Goal: Information Seeking & Learning: Find specific fact

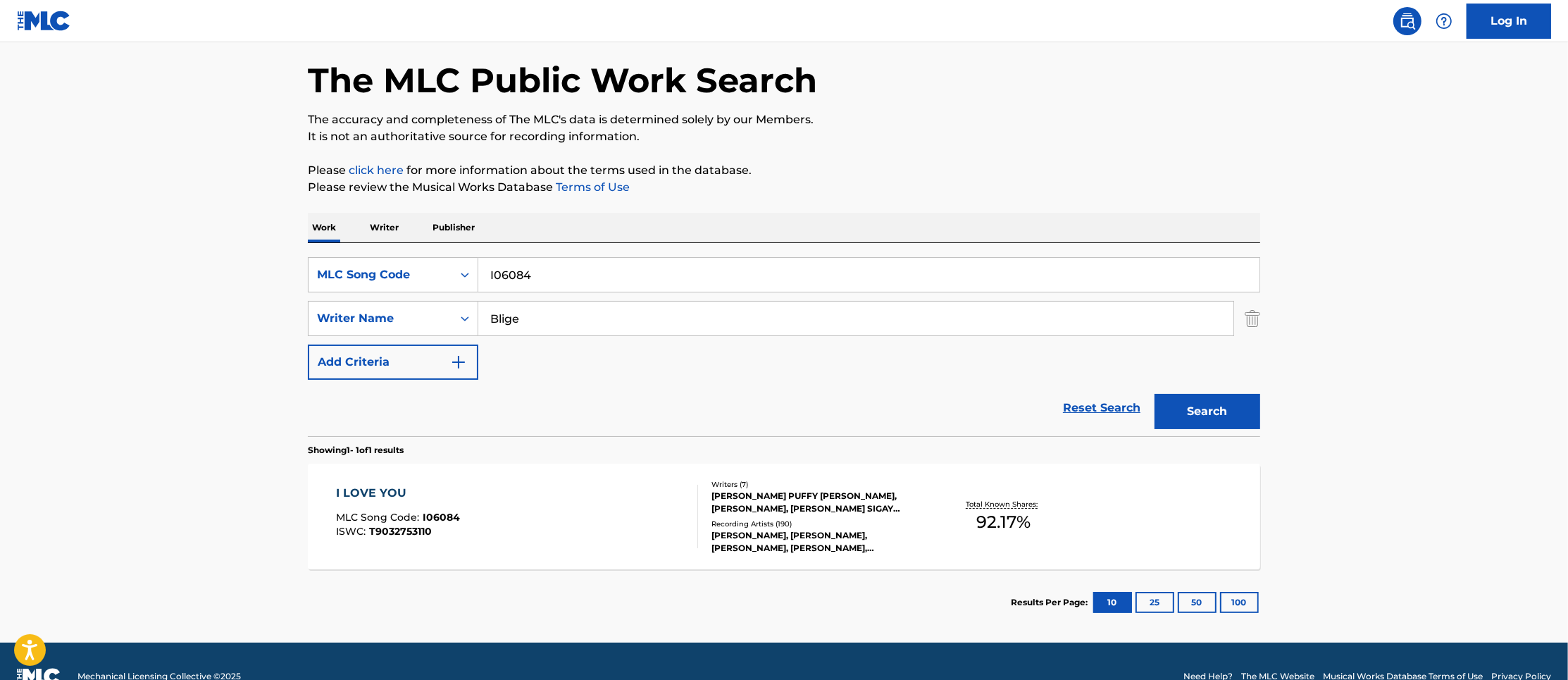
scroll to position [86, 0]
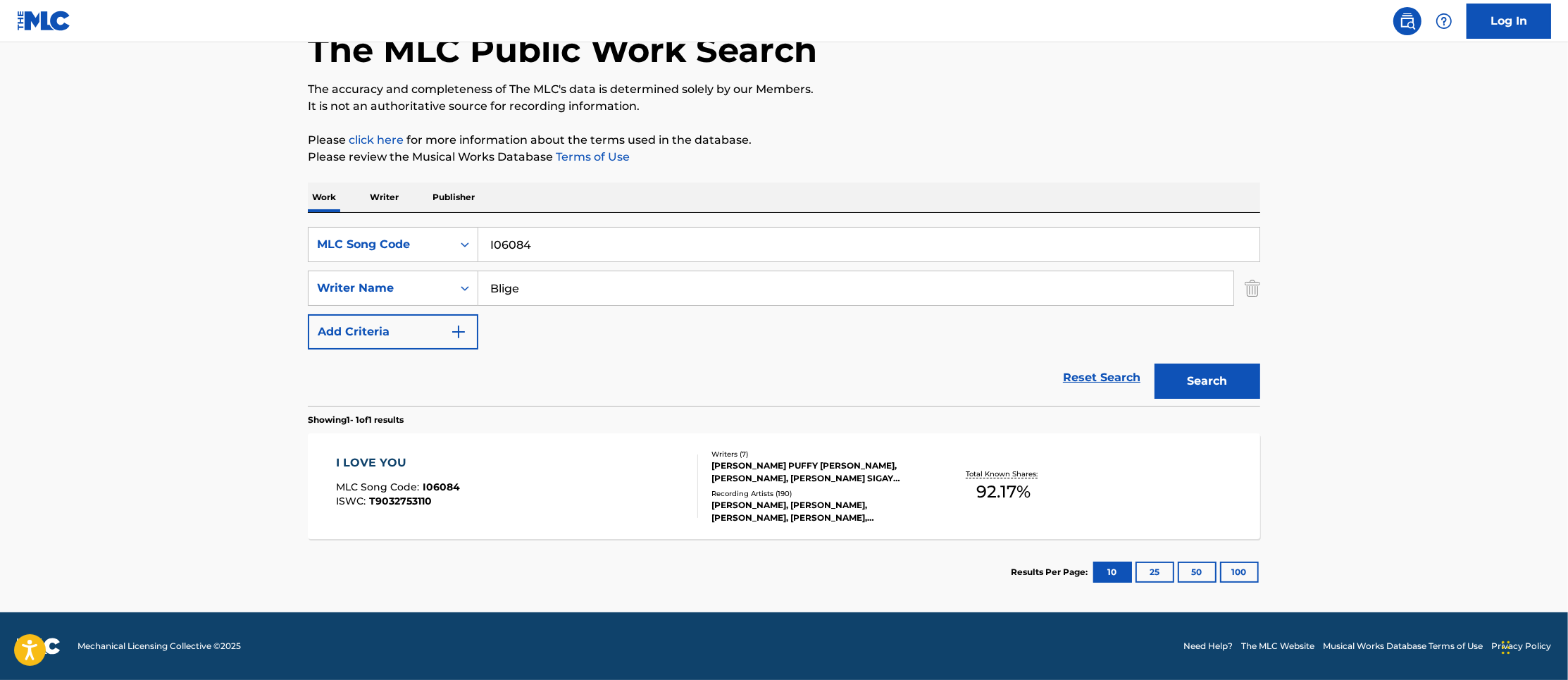
click at [391, 484] on span "MLC Song Code :" at bounding box center [379, 486] width 86 height 12
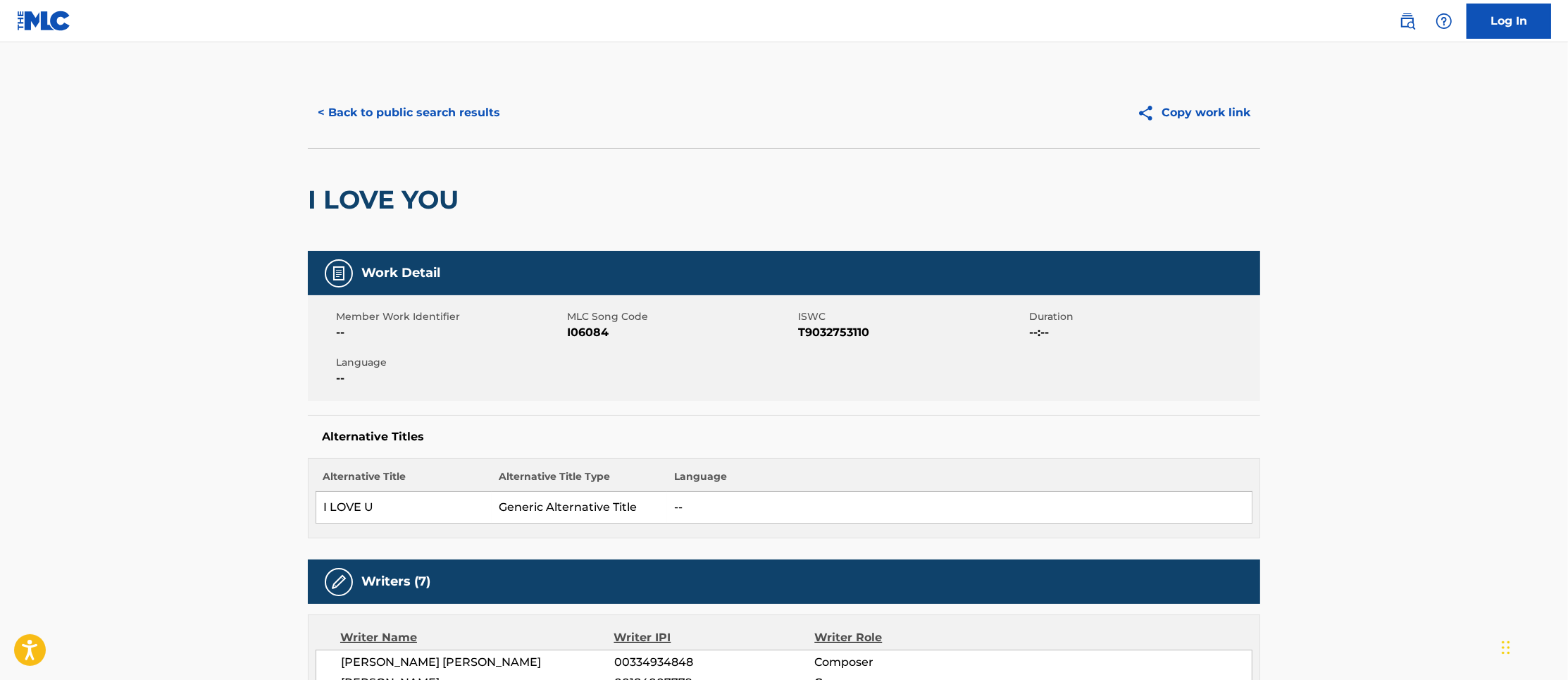
click at [392, 100] on button "< Back to public search results" at bounding box center [408, 112] width 202 height 35
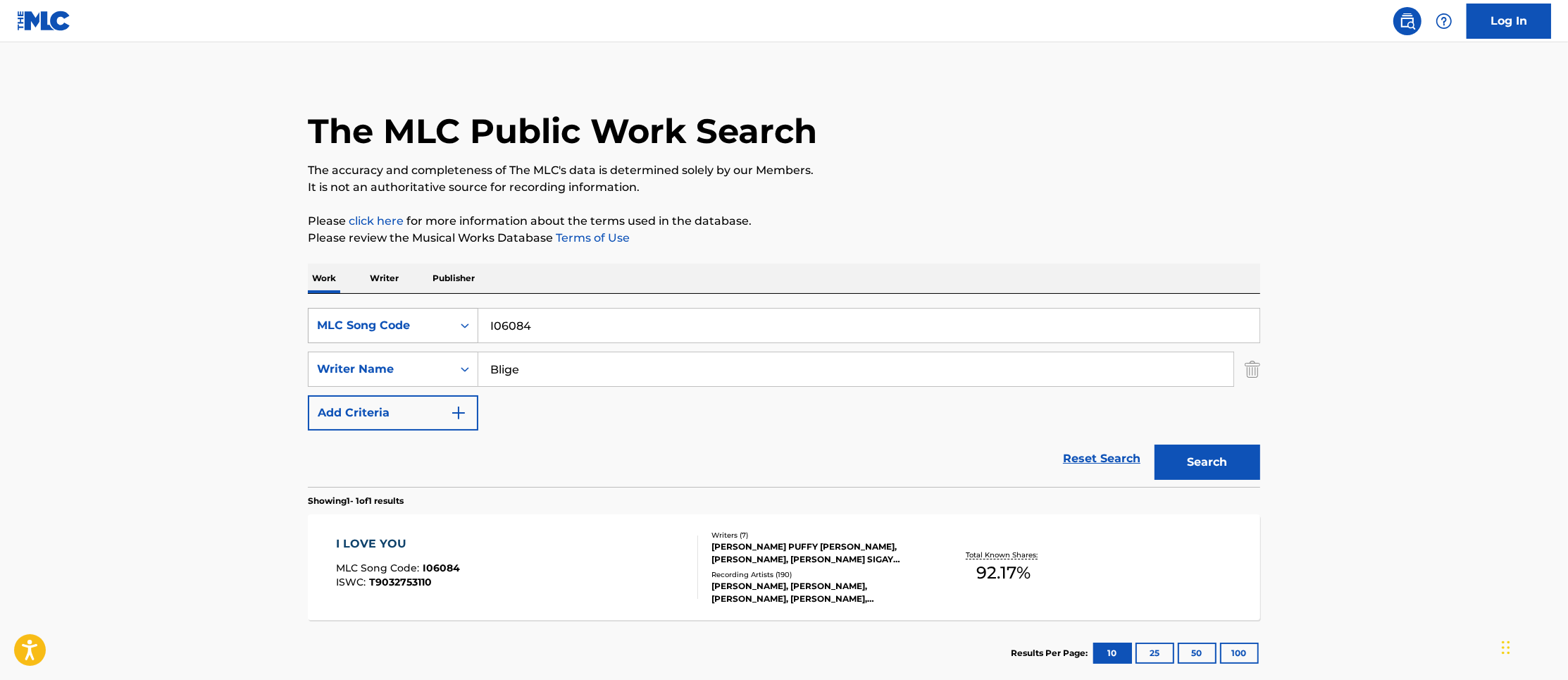
drag, startPoint x: 529, startPoint y: 331, endPoint x: 409, endPoint y: 331, distance: 120.0
click at [409, 331] on div "SearchWithCriteria46786846-a031-46a6-910e-6484a3819d0e MLC Song Code I06084" at bounding box center [784, 325] width 952 height 35
paste input "3318V"
type input "I3318V"
click at [1195, 451] on button "Search" at bounding box center [1208, 461] width 106 height 35
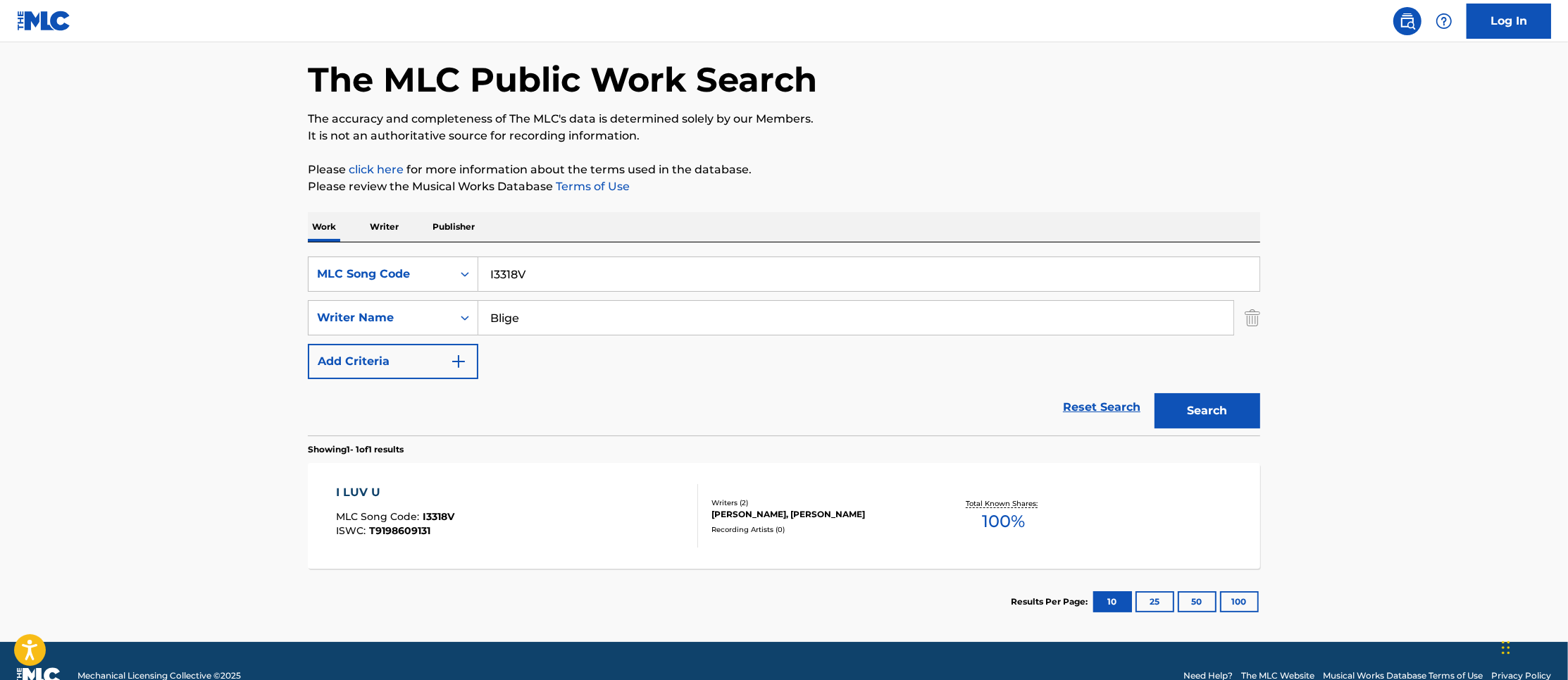
scroll to position [86, 0]
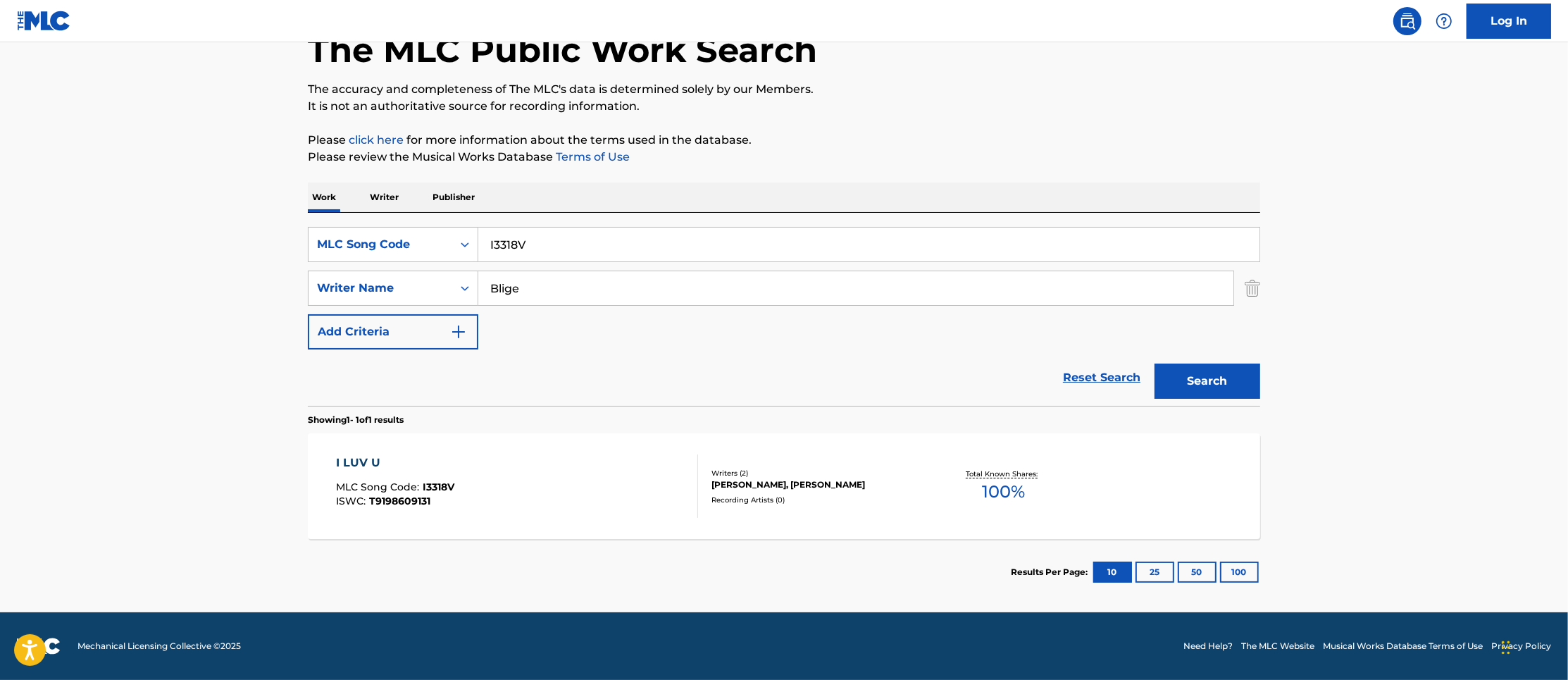
click at [379, 465] on div "I LUV U" at bounding box center [395, 463] width 118 height 17
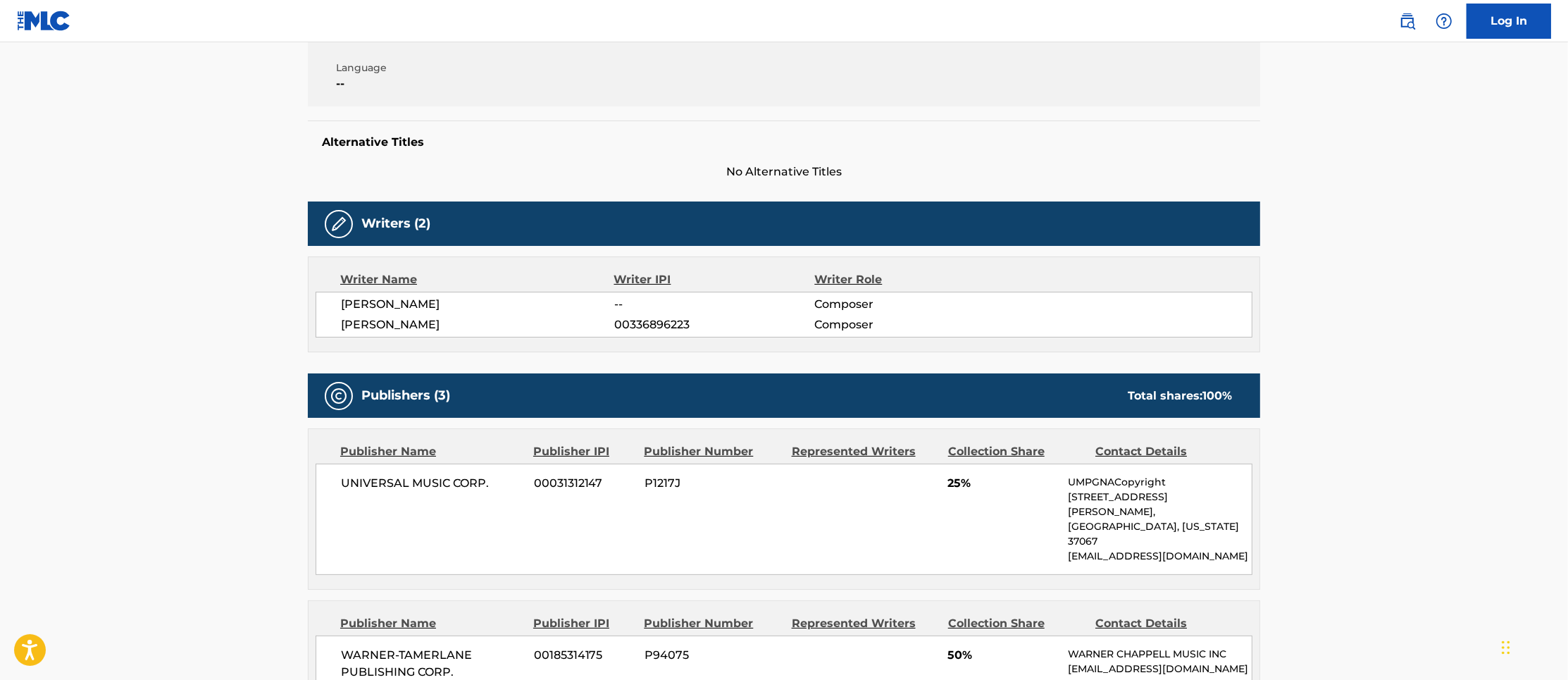
scroll to position [264, 0]
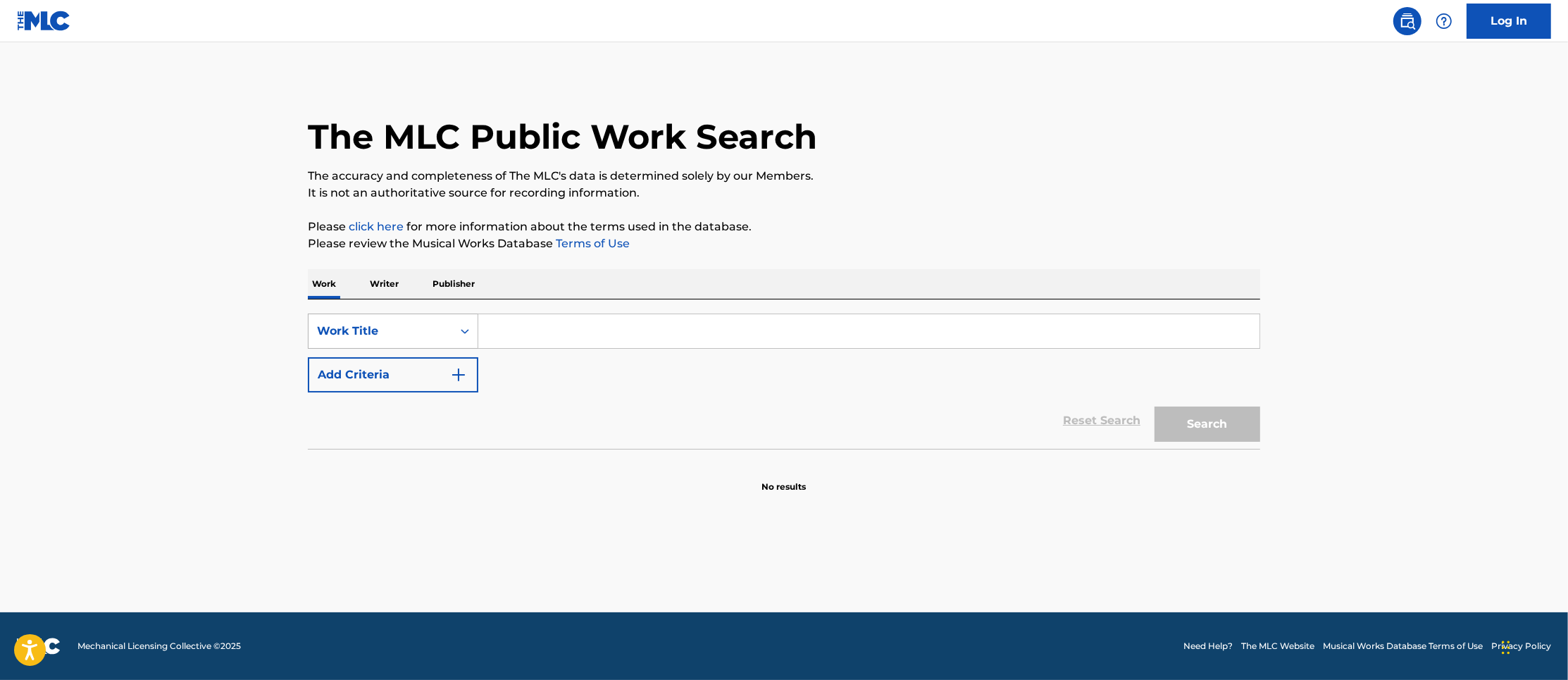
click at [381, 320] on div "Work Title" at bounding box center [381, 331] width 144 height 27
click at [397, 361] on div "MLC Song Code" at bounding box center [393, 366] width 169 height 35
click at [515, 347] on input "Search Form" at bounding box center [869, 331] width 782 height 34
paste input "I14144"
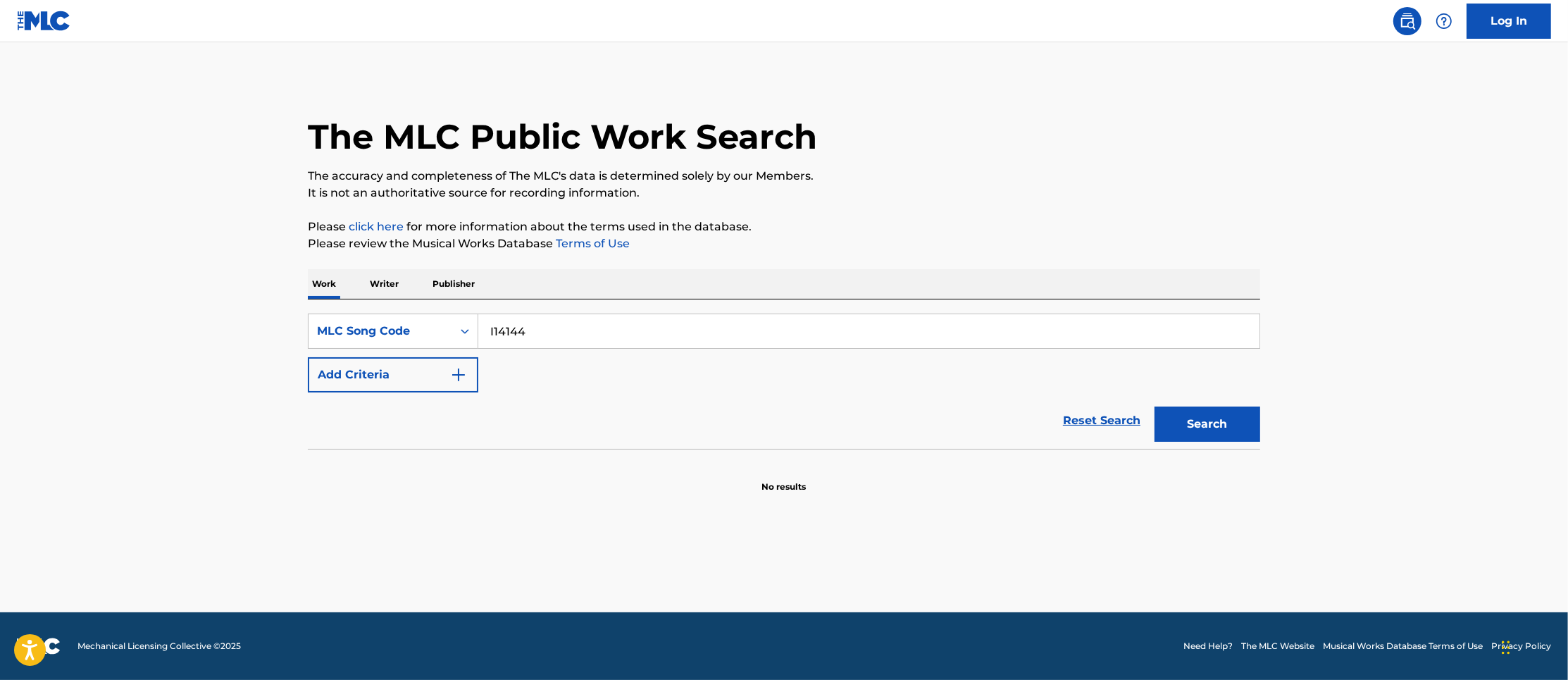
type input "I14144"
click at [1231, 423] on button "Search" at bounding box center [1208, 423] width 106 height 35
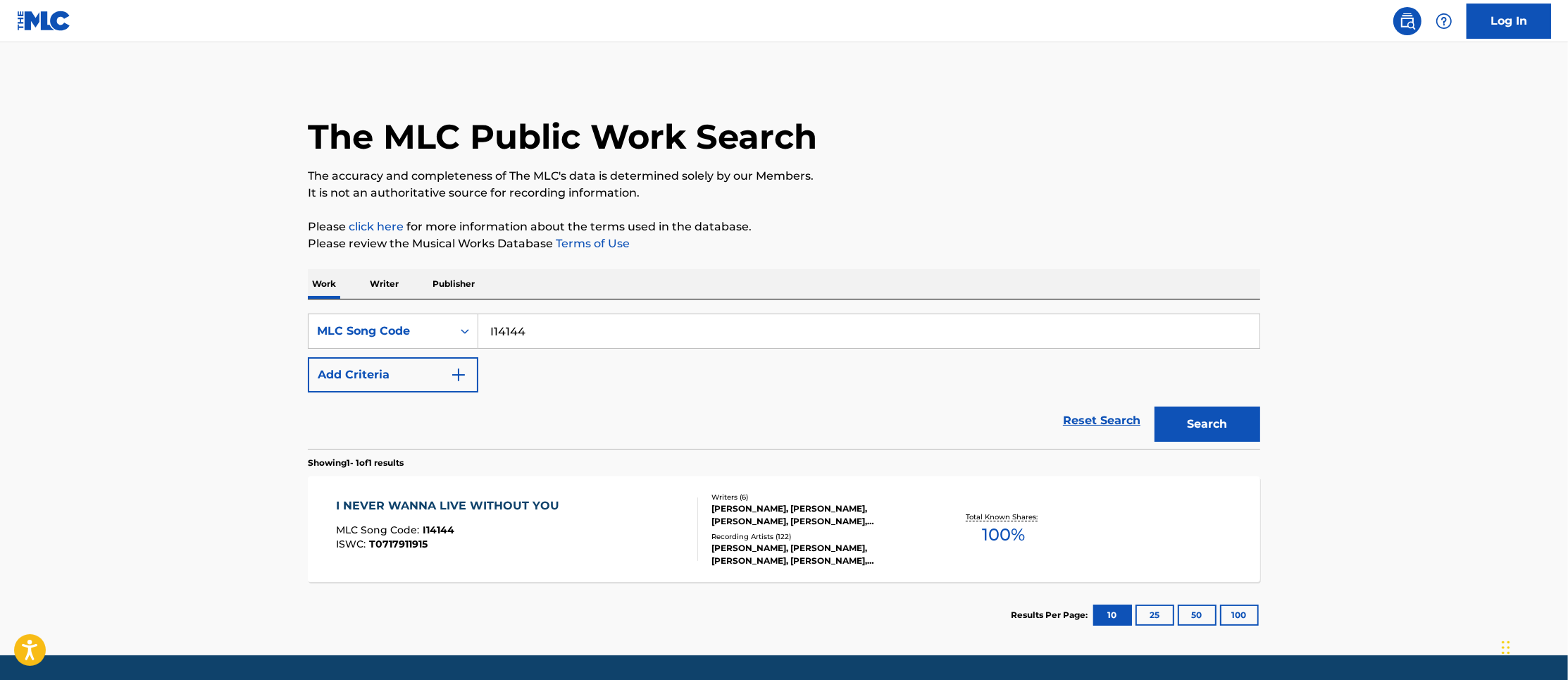
scroll to position [43, 0]
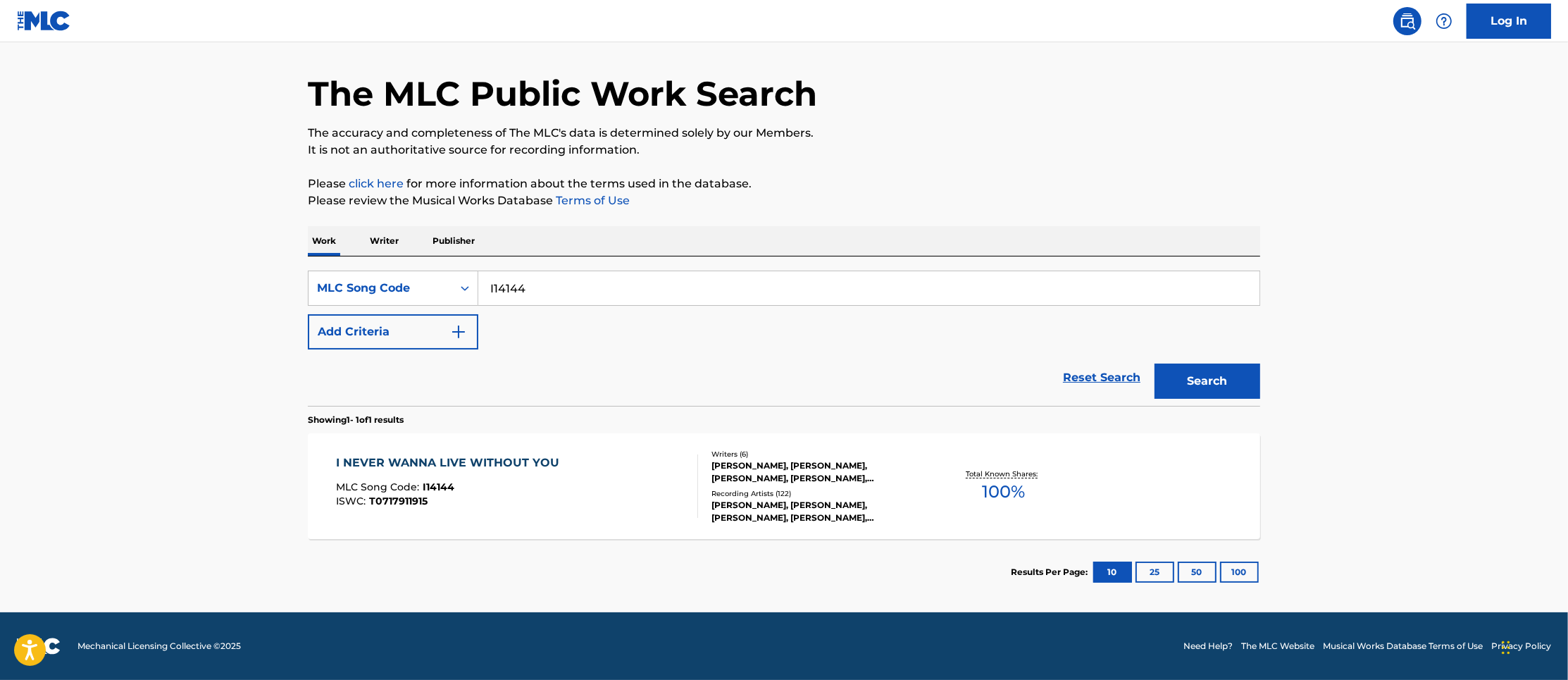
click at [506, 471] on div "I NEVER WANNA LIVE WITHOUT YOU" at bounding box center [451, 463] width 230 height 17
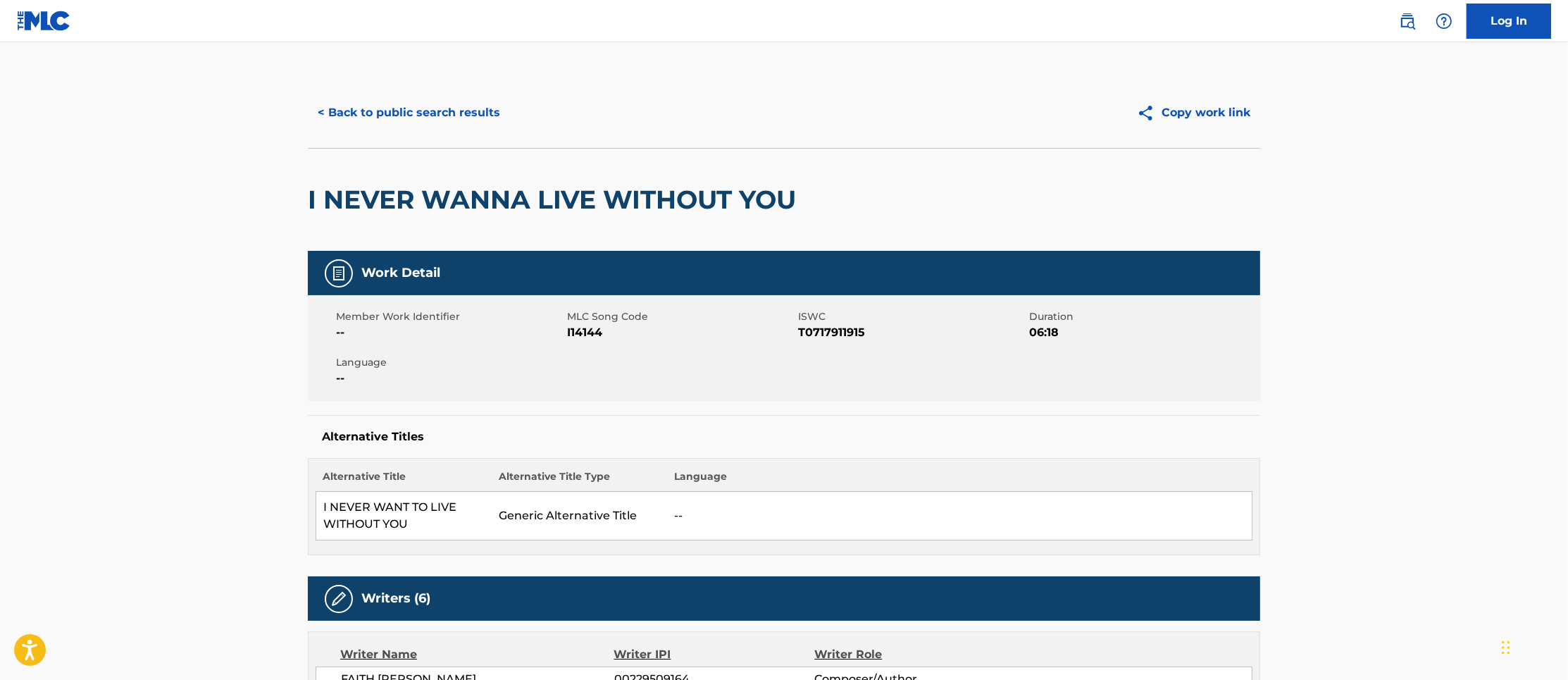
click at [347, 108] on button "< Back to public search results" at bounding box center [408, 112] width 202 height 35
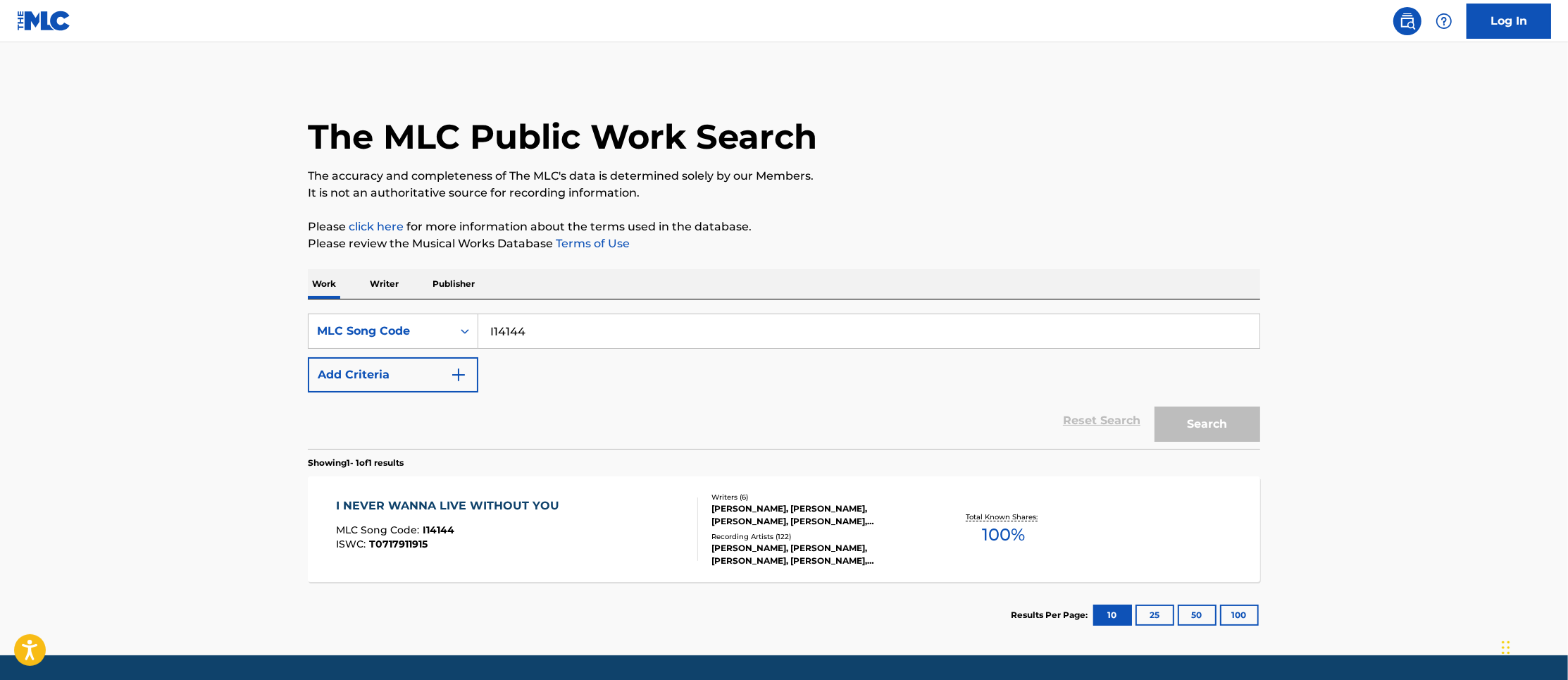
scroll to position [6, 0]
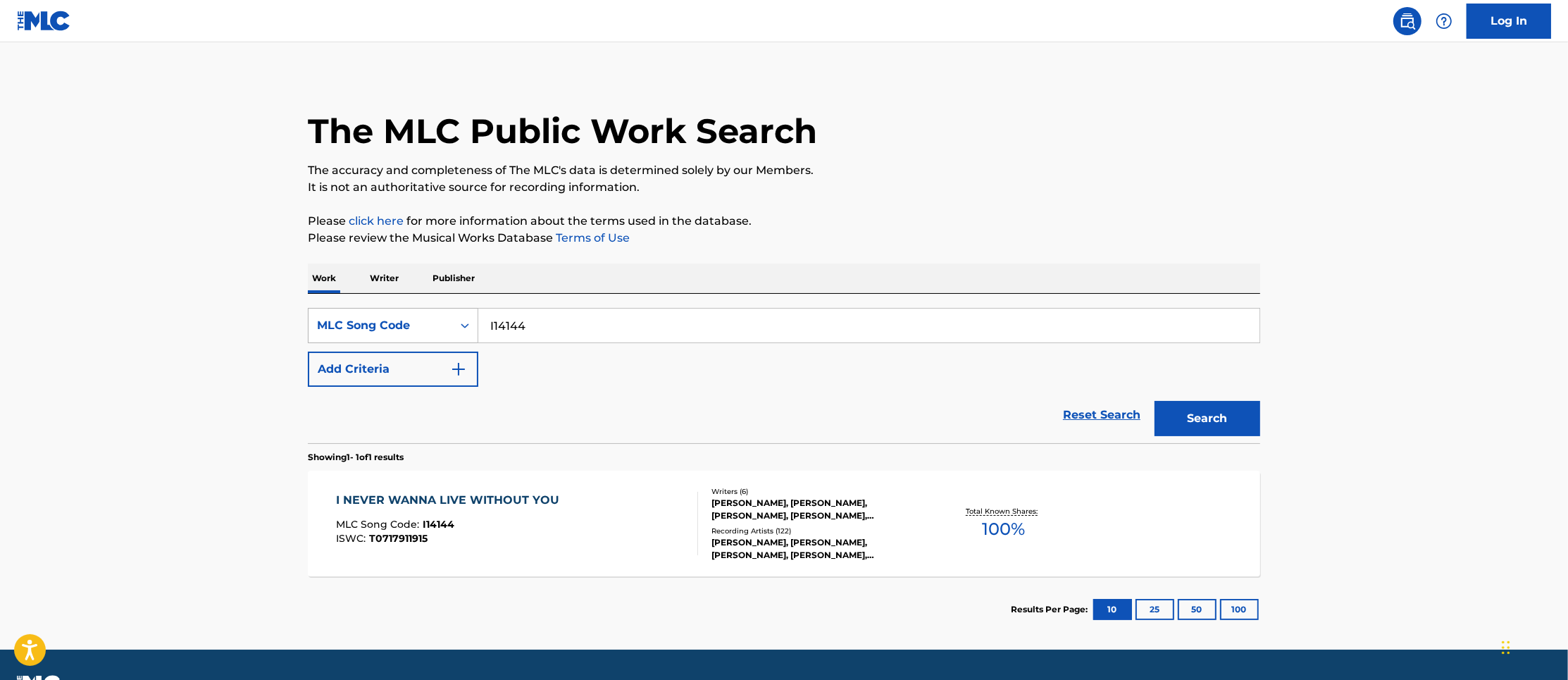
drag, startPoint x: 553, startPoint y: 310, endPoint x: 403, endPoint y: 312, distance: 150.0
click at [403, 312] on div "SearchWithCriteriae6585ada-7477-48a9-9c03-d65a39b5f3df MLC Song Code I14144" at bounding box center [784, 325] width 952 height 35
paste input "1251"
type input "I11251"
click at [1223, 421] on button "Search" at bounding box center [1208, 418] width 106 height 35
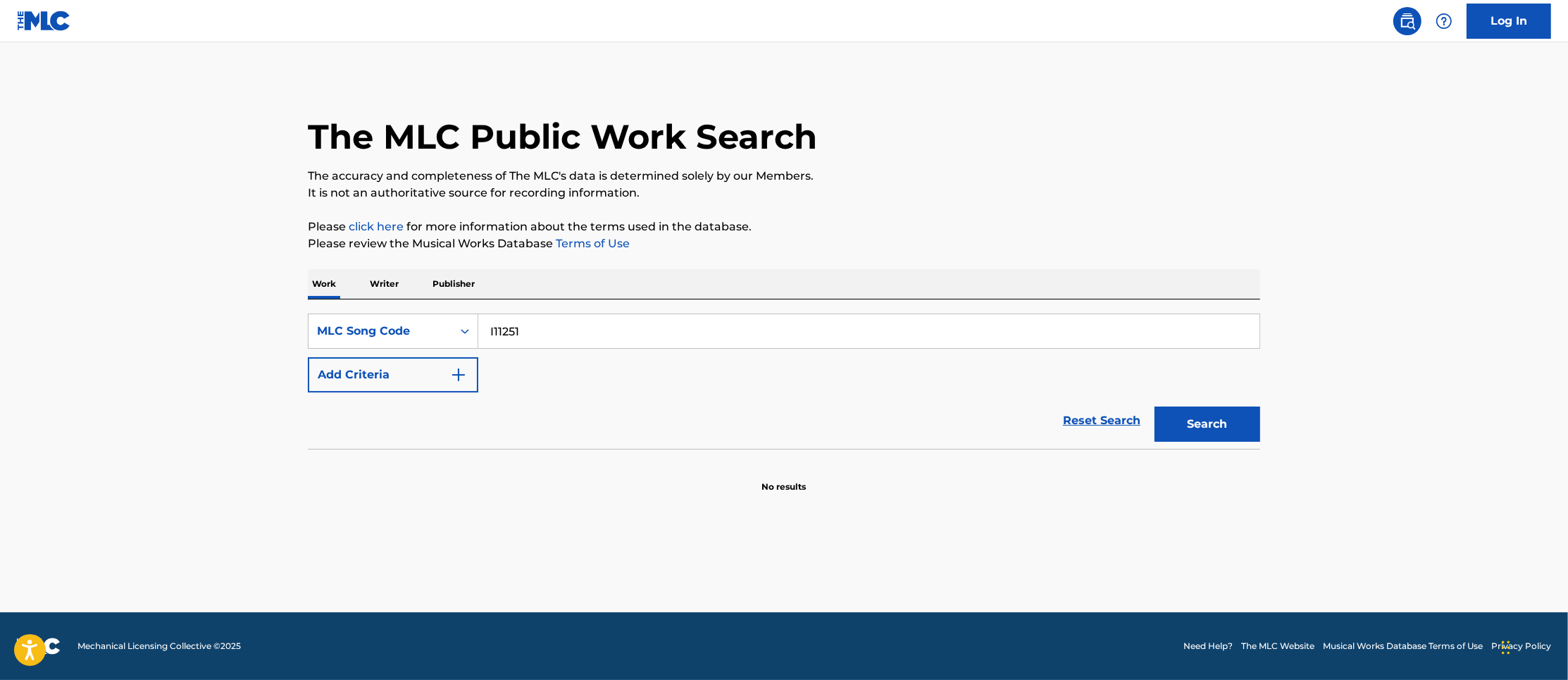
scroll to position [0, 0]
click at [1214, 427] on button "Search" at bounding box center [1208, 423] width 106 height 35
click at [460, 330] on icon "Search Form" at bounding box center [464, 331] width 14 height 14
click at [1080, 407] on link "Reset Search" at bounding box center [1102, 421] width 92 height 31
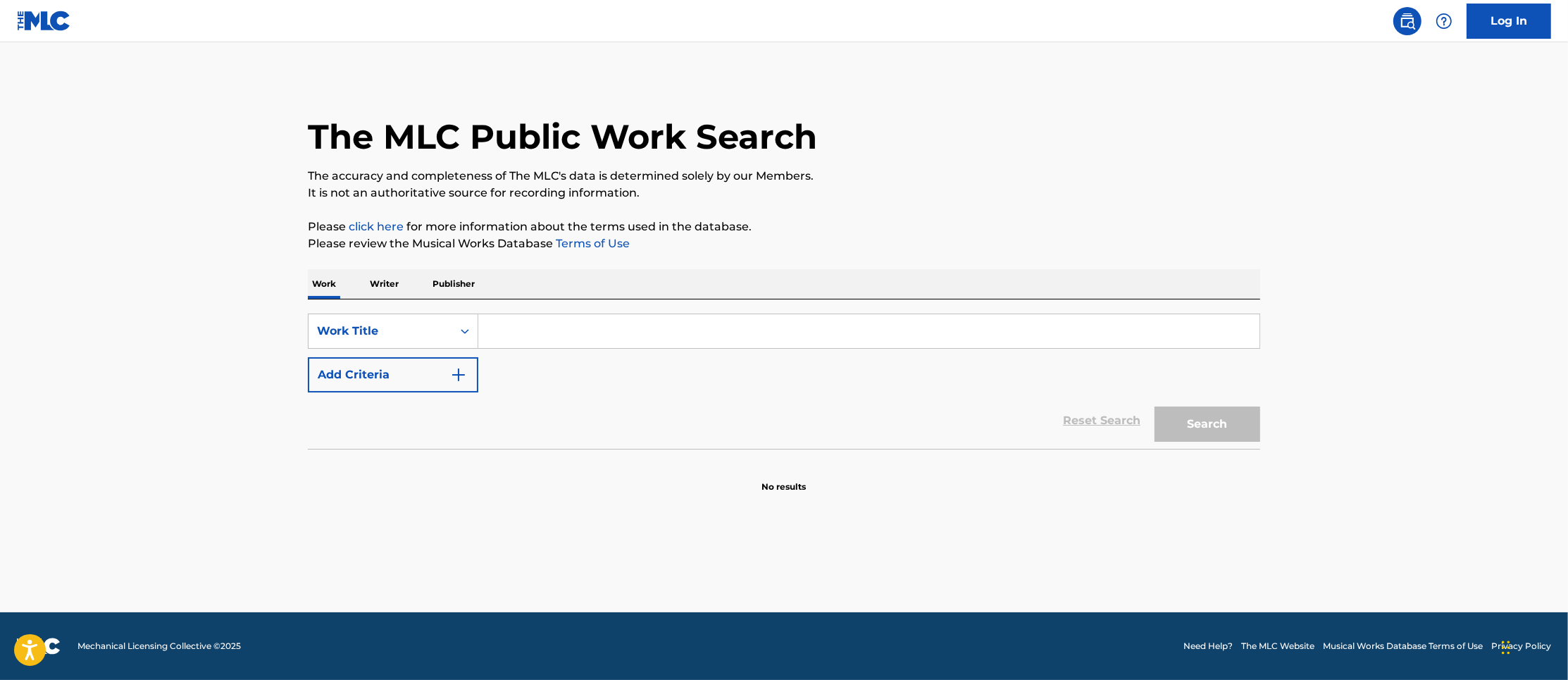
click at [611, 324] on input "Search Form" at bounding box center [869, 331] width 782 height 34
paste input "I14144"
type input "I14144"
click at [1193, 421] on button "Search" at bounding box center [1208, 423] width 106 height 35
click at [431, 331] on div "Work Title" at bounding box center [381, 331] width 127 height 17
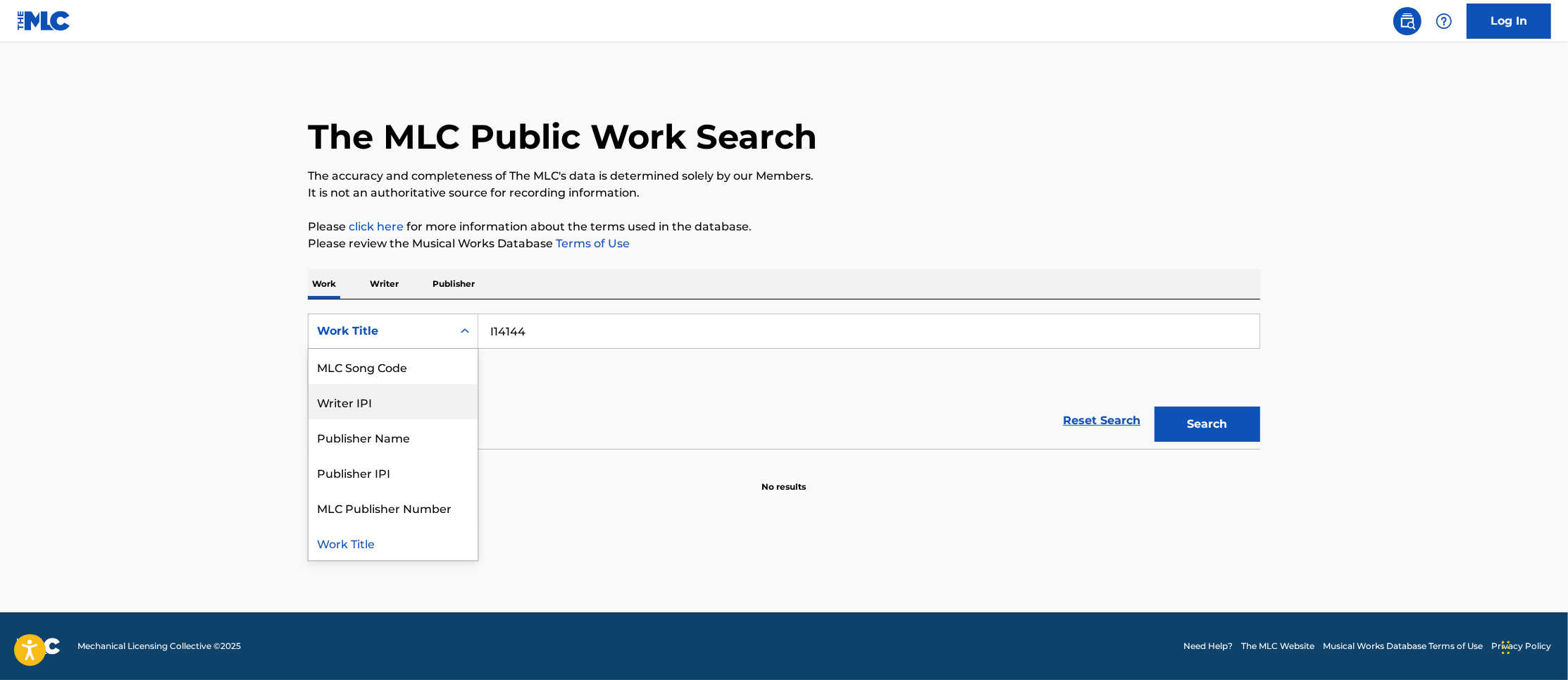
scroll to position [0, 0]
click at [564, 320] on input "I14144" at bounding box center [869, 331] width 782 height 34
click at [382, 326] on div "Work Title" at bounding box center [381, 331] width 127 height 17
click at [375, 365] on div "MLC Song Code" at bounding box center [393, 366] width 169 height 35
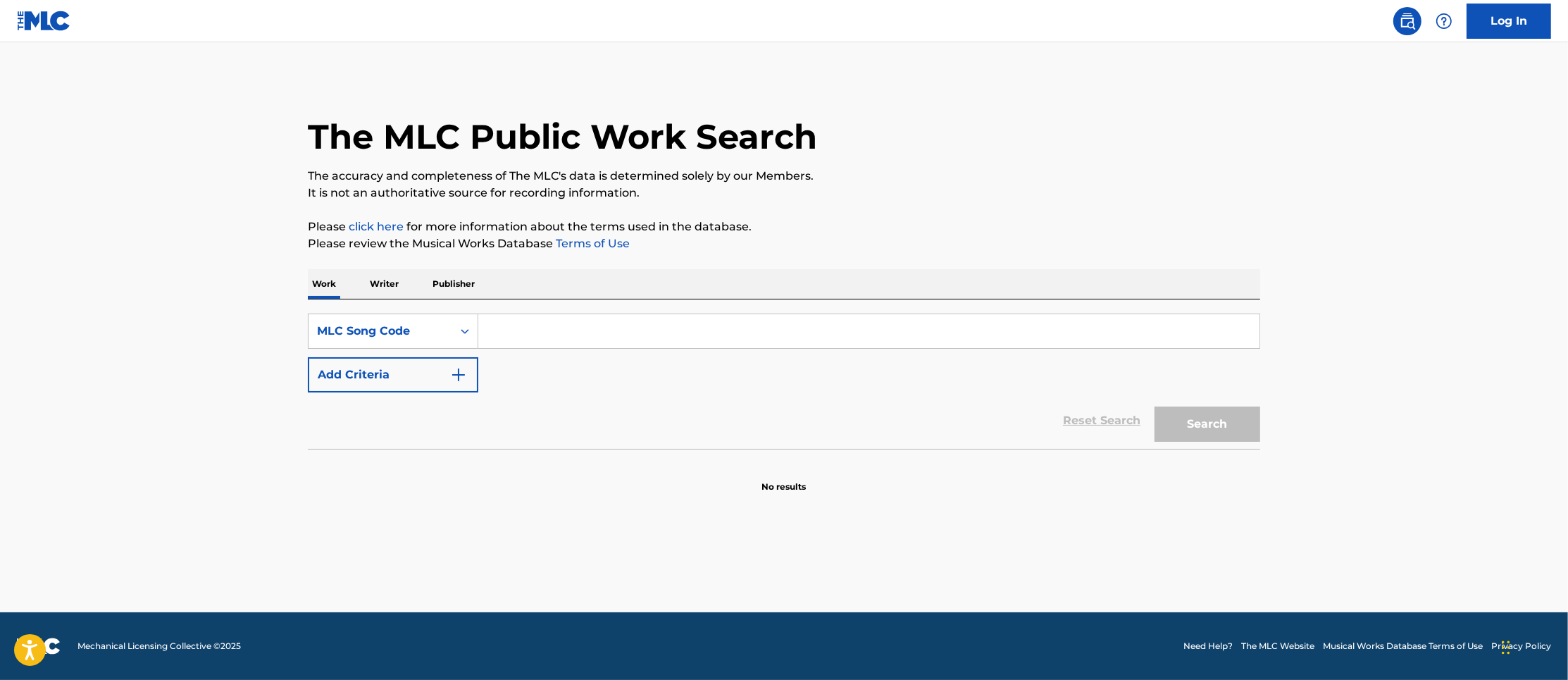
click at [617, 335] on input "Search Form" at bounding box center [869, 331] width 782 height 34
paste input "I14144"
drag, startPoint x: 649, startPoint y: 339, endPoint x: 861, endPoint y: 407, distance: 222.6
click at [834, 406] on form "SearchWithCriteriac8e3fe5b-7b83-4dc1-8c53-ed708cd27aa0 MLC Song Code I14144 Add…" at bounding box center [784, 381] width 952 height 135
type input "I14144"
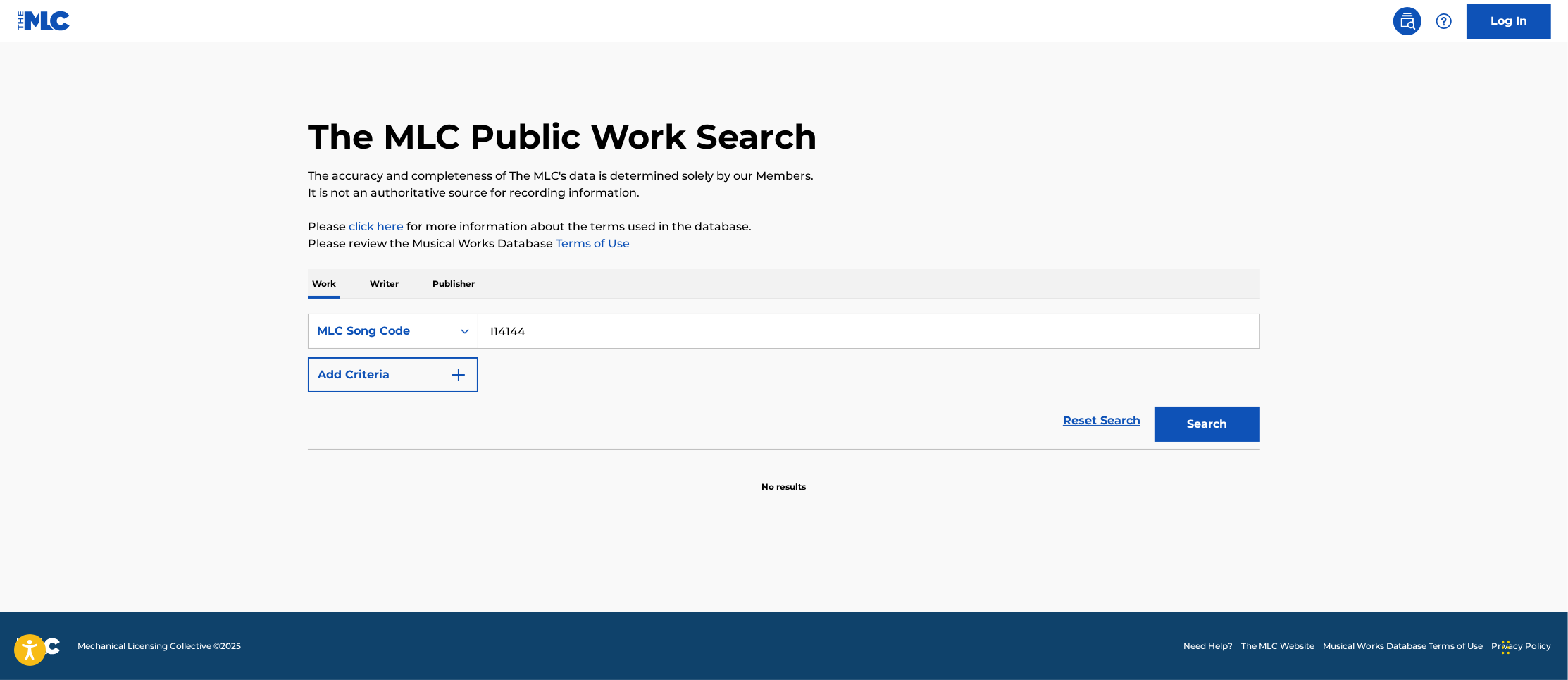
click at [1216, 427] on button "Search" at bounding box center [1208, 423] width 106 height 35
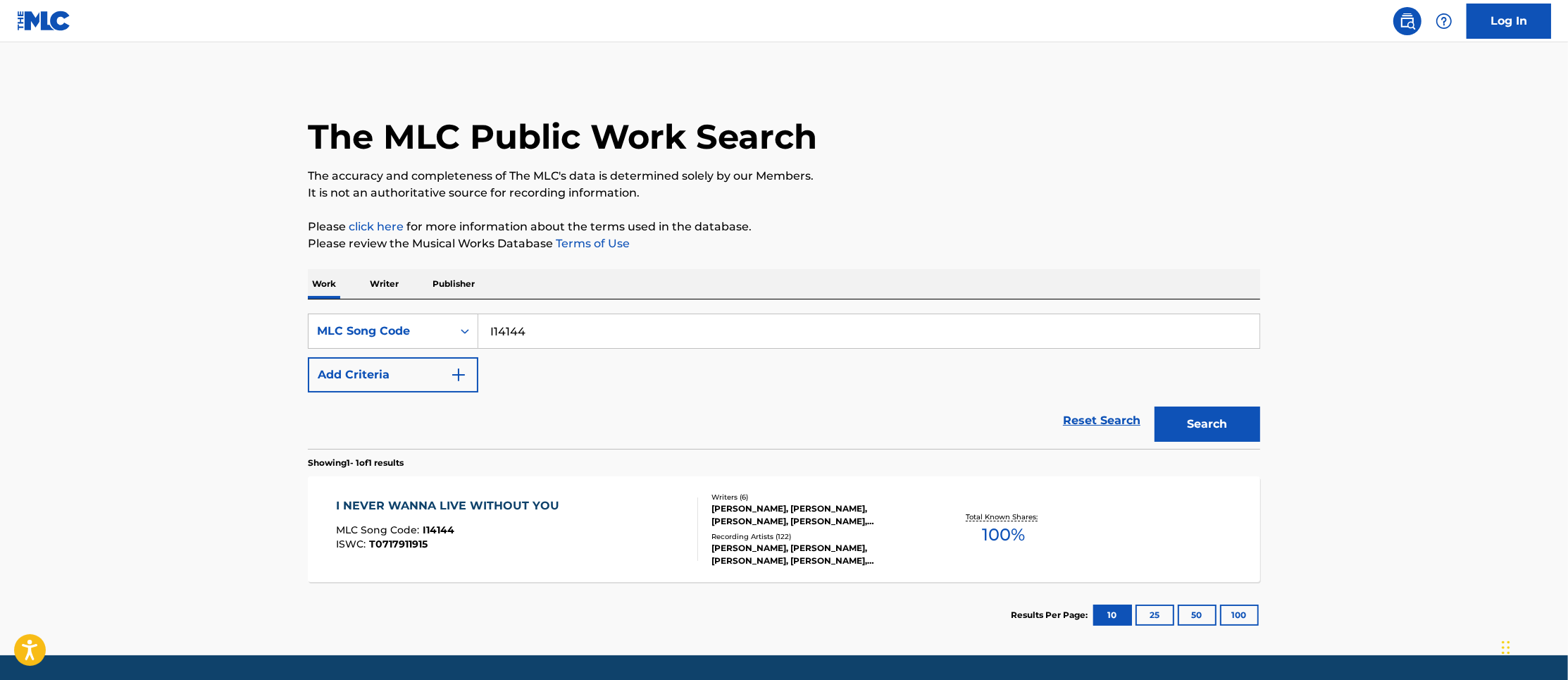
click at [501, 502] on div "I NEVER WANNA LIVE WITHOUT YOU" at bounding box center [451, 506] width 230 height 17
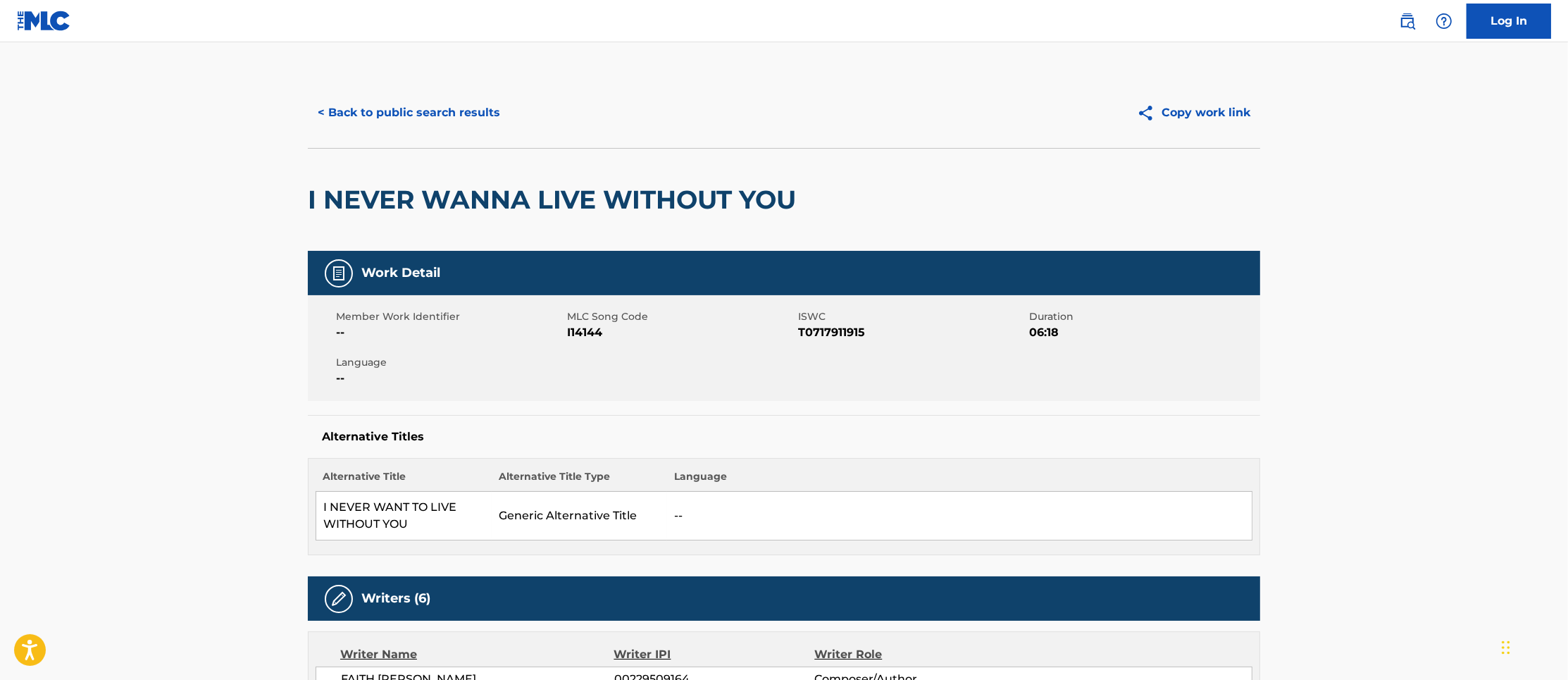
click at [412, 118] on button "< Back to public search results" at bounding box center [408, 112] width 202 height 35
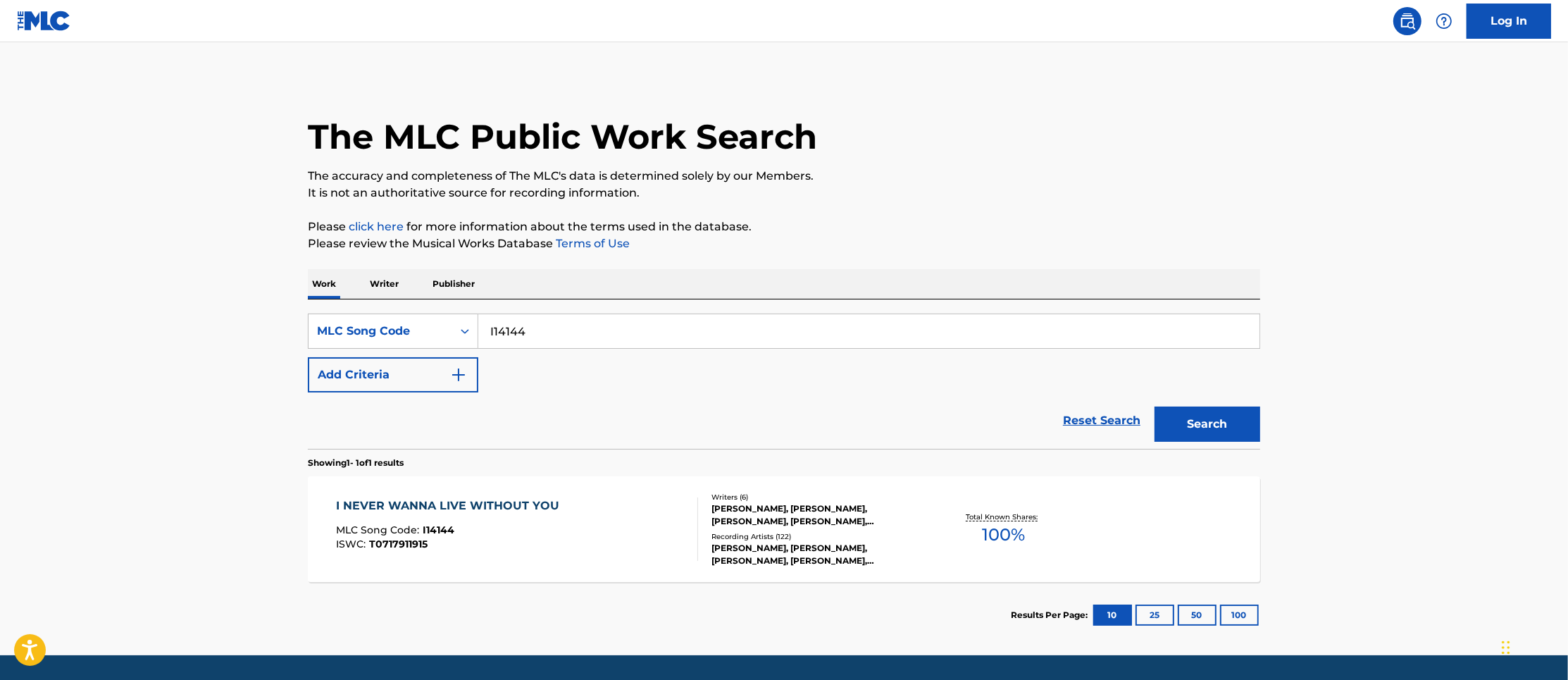
drag, startPoint x: 603, startPoint y: 361, endPoint x: 608, endPoint y: 324, distance: 37.3
click at [603, 361] on div "SearchWithCriteriac8e3fe5b-7b83-4dc1-8c53-ed708cd27aa0 MLC Song Code I14144 Add…" at bounding box center [784, 352] width 952 height 79
drag, startPoint x: 608, startPoint y: 324, endPoint x: 387, endPoint y: 325, distance: 221.0
click at [387, 325] on div "SearchWithCriteriac8e3fe5b-7b83-4dc1-8c53-ed708cd27aa0 MLC Song Code I14144" at bounding box center [784, 331] width 952 height 35
paste input "1251"
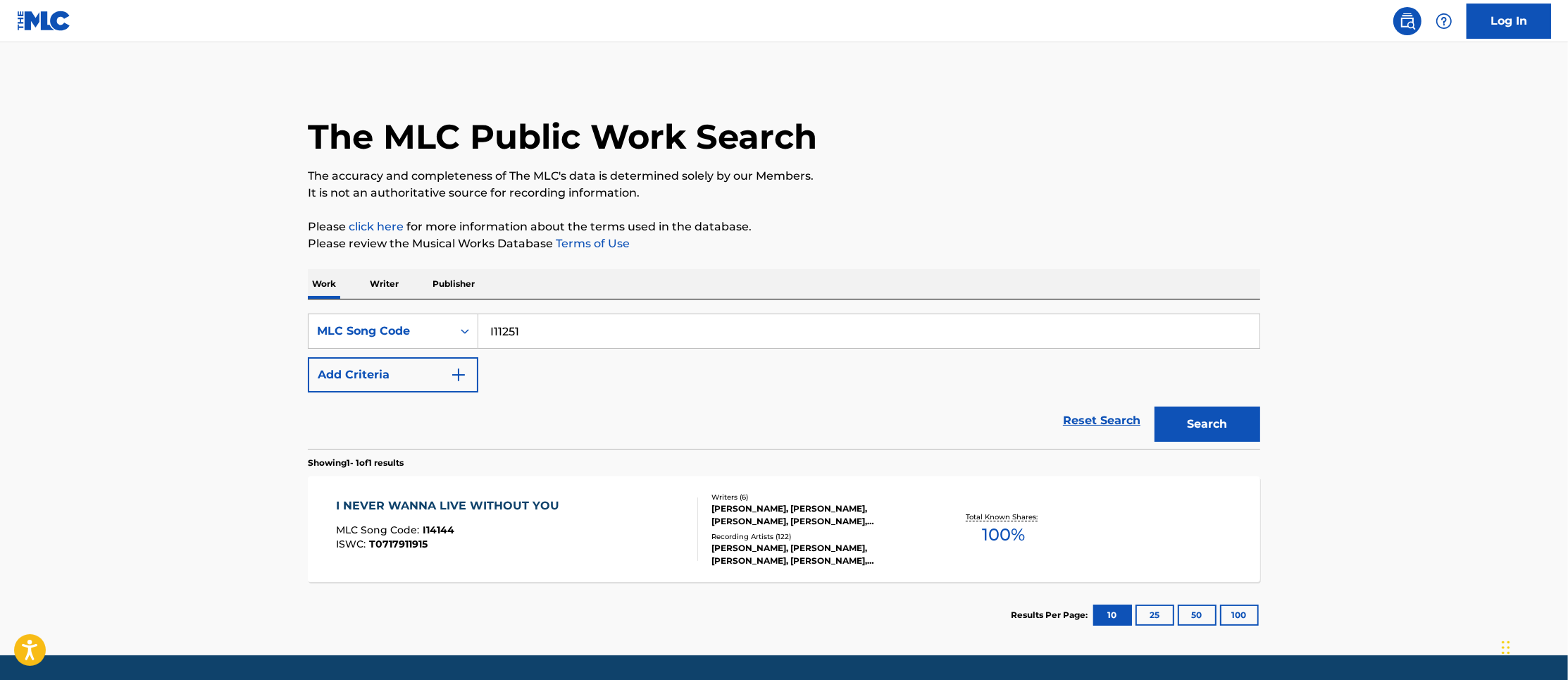
type input "I11251"
drag, startPoint x: 1185, startPoint y: 399, endPoint x: 1199, endPoint y: 424, distance: 28.7
click at [1185, 400] on div "Search" at bounding box center [1203, 420] width 113 height 56
click at [1202, 431] on button "Search" at bounding box center [1208, 423] width 106 height 35
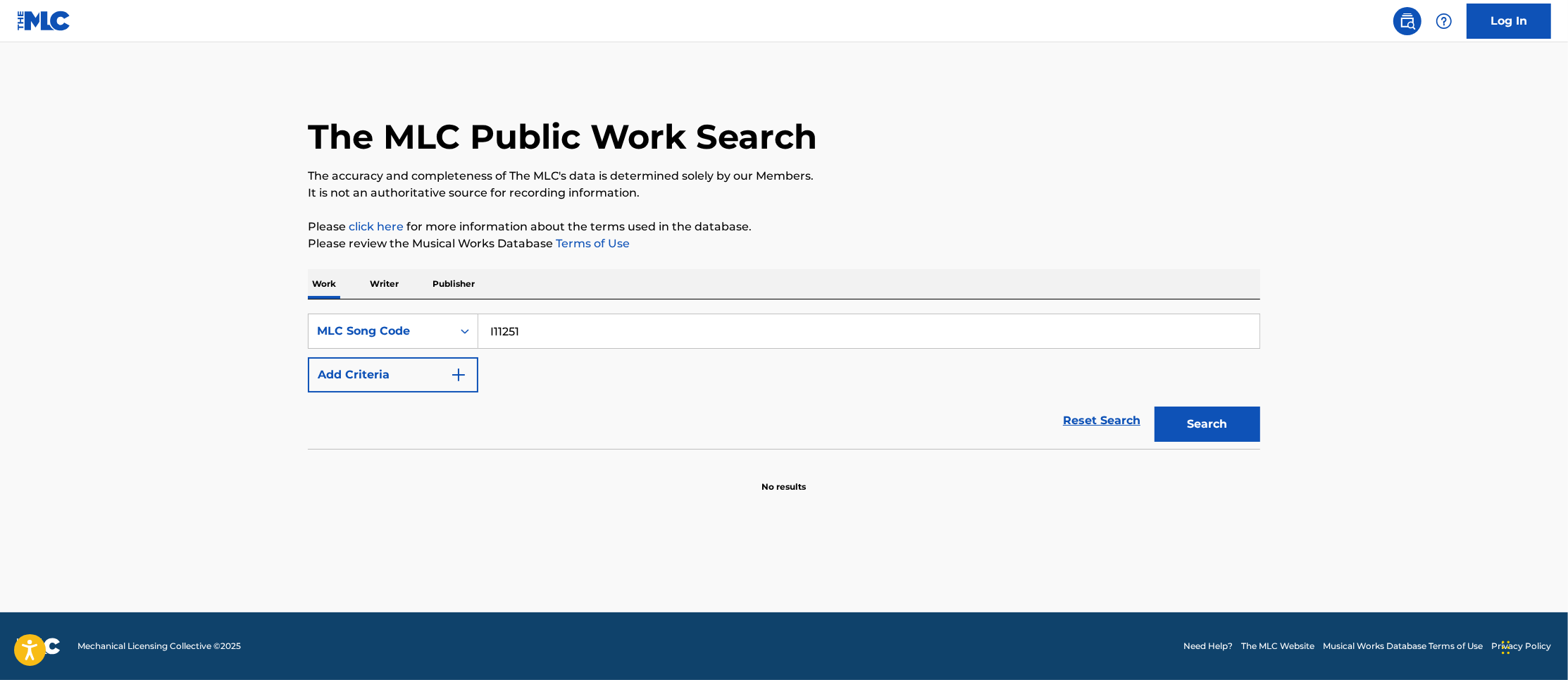
click at [1304, 427] on main "The MLC Public Work Search The accuracy and completeness of The MLC's data is d…" at bounding box center [784, 328] width 1568 height 570
click at [1254, 424] on button "Search" at bounding box center [1208, 423] width 106 height 35
click at [391, 335] on div "MLC Song Code" at bounding box center [381, 331] width 127 height 17
click at [406, 361] on div "Work Title" at bounding box center [393, 366] width 169 height 35
click at [521, 326] on input "Search Form" at bounding box center [869, 331] width 782 height 34
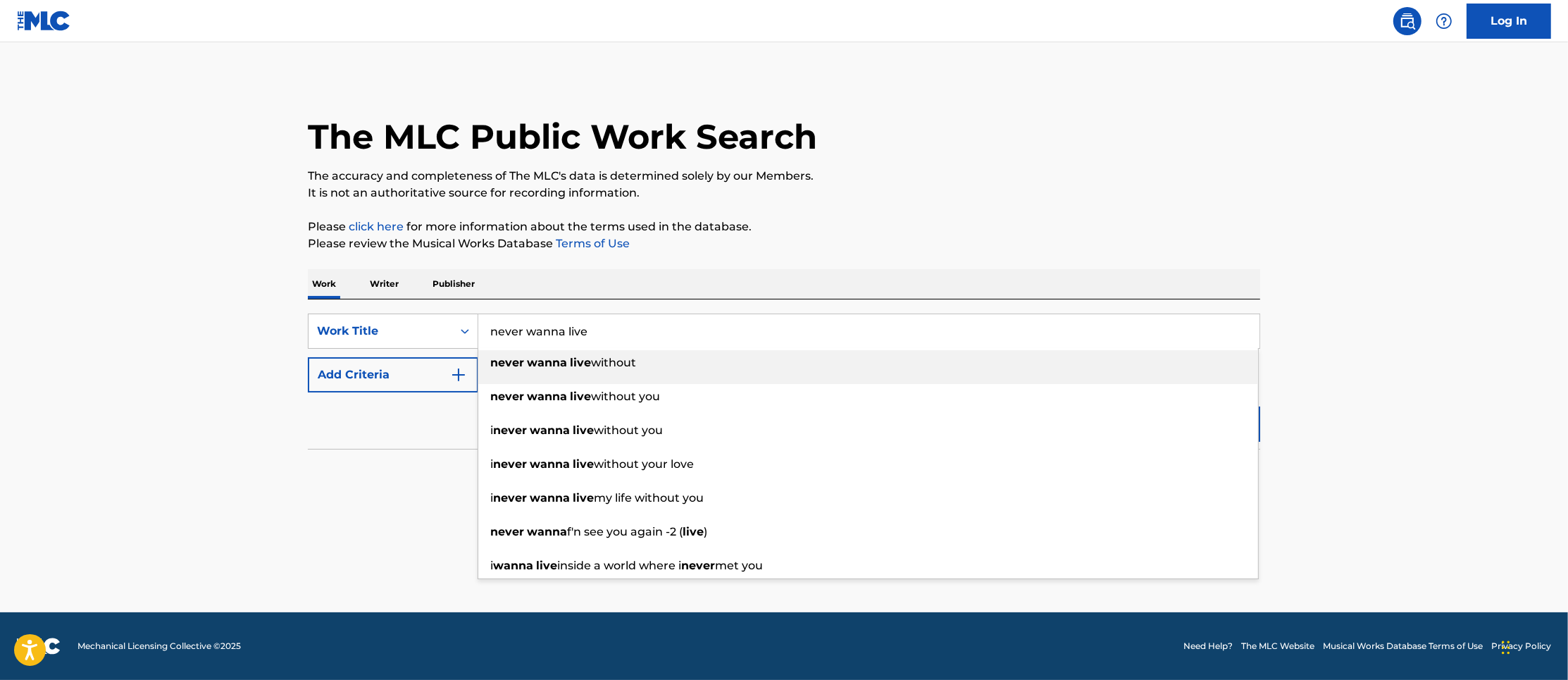
click at [531, 364] on strong "wanna" at bounding box center [547, 363] width 40 height 13
type input "never wanna live without"
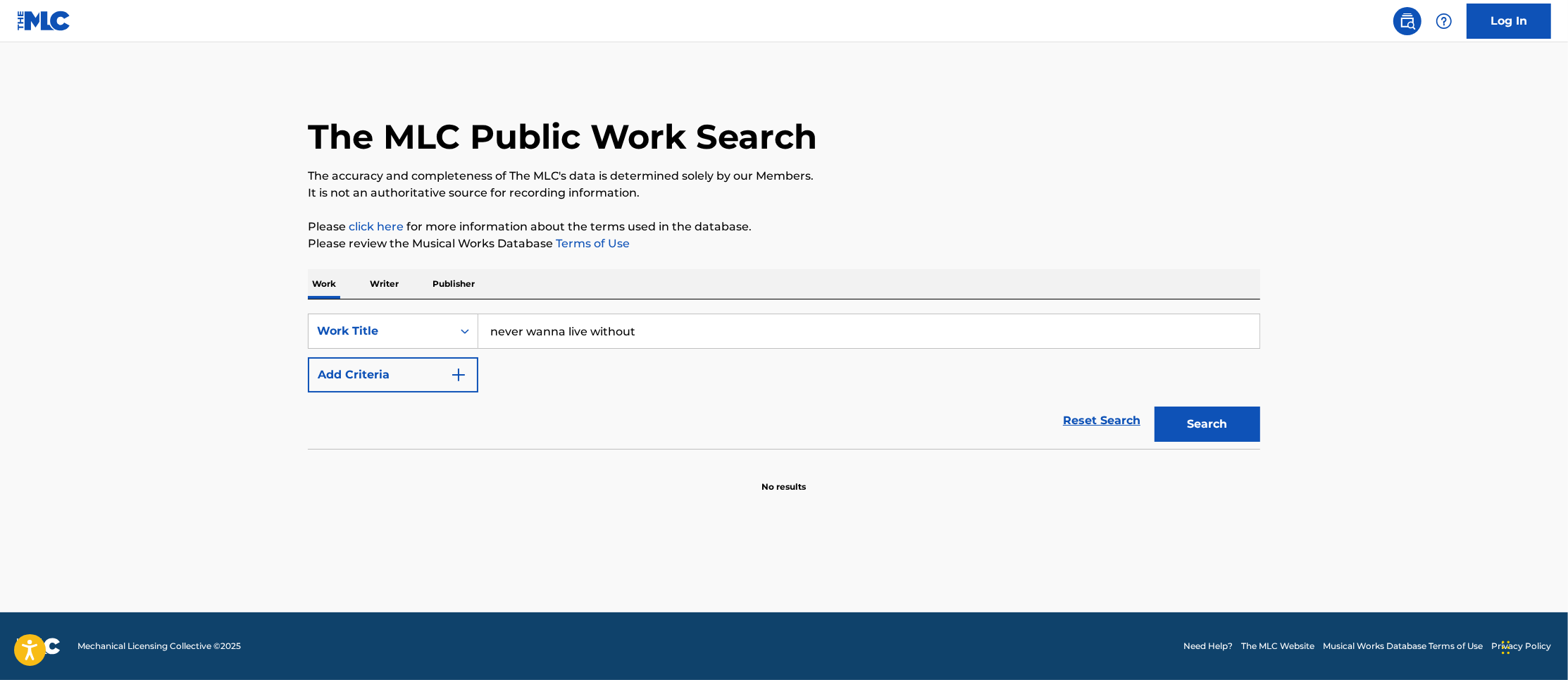
click at [406, 364] on button "Add Criteria" at bounding box center [393, 374] width 171 height 35
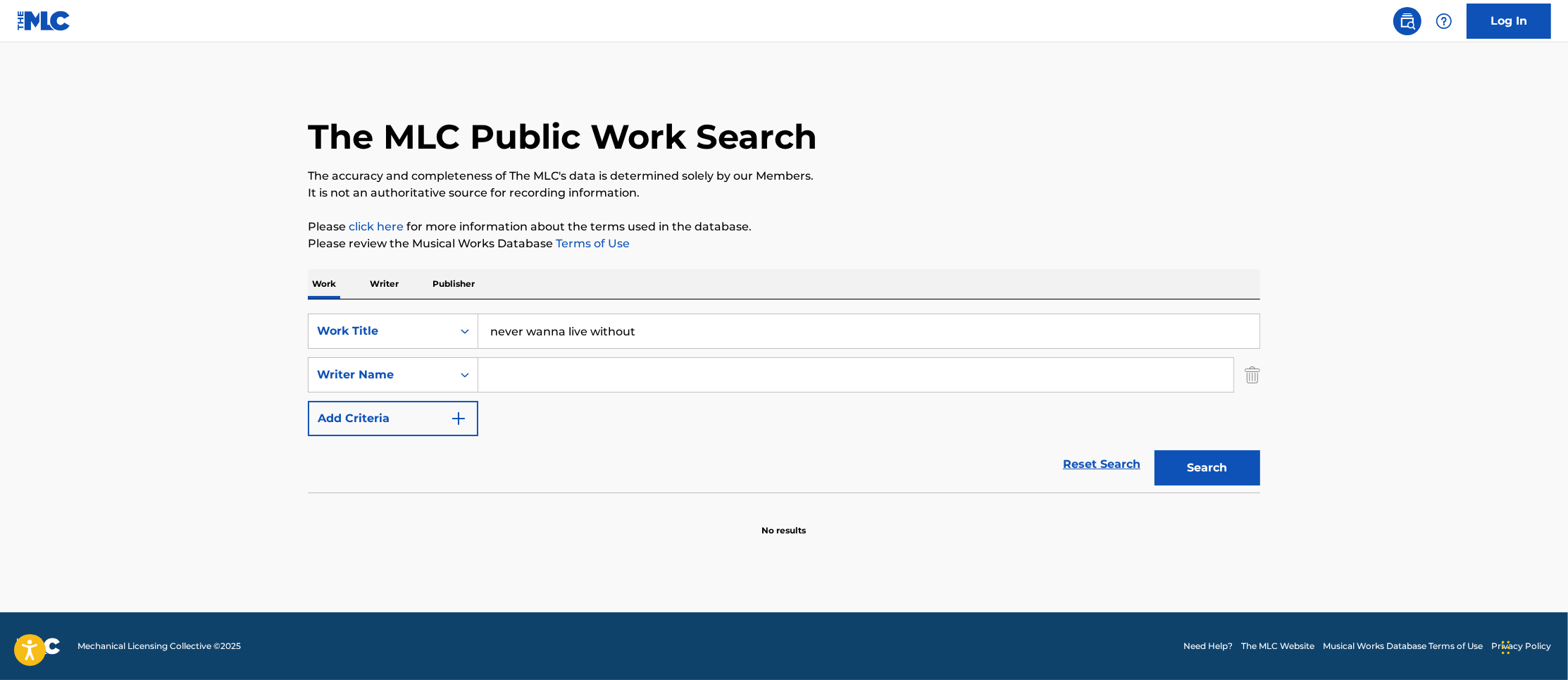
click at [523, 369] on input "Search Form" at bounding box center [856, 375] width 755 height 34
type input "blige"
click at [1155, 450] on button "Search" at bounding box center [1208, 467] width 106 height 35
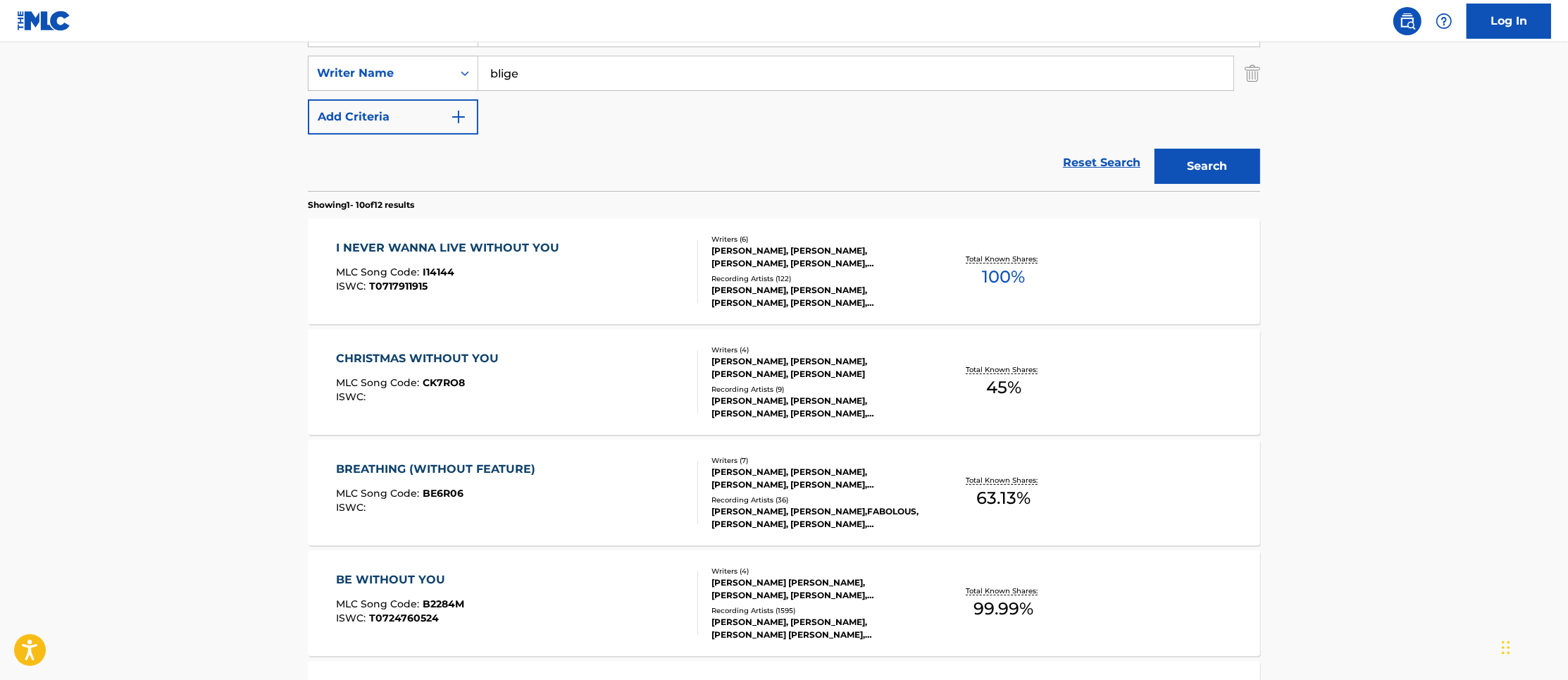
scroll to position [295, 0]
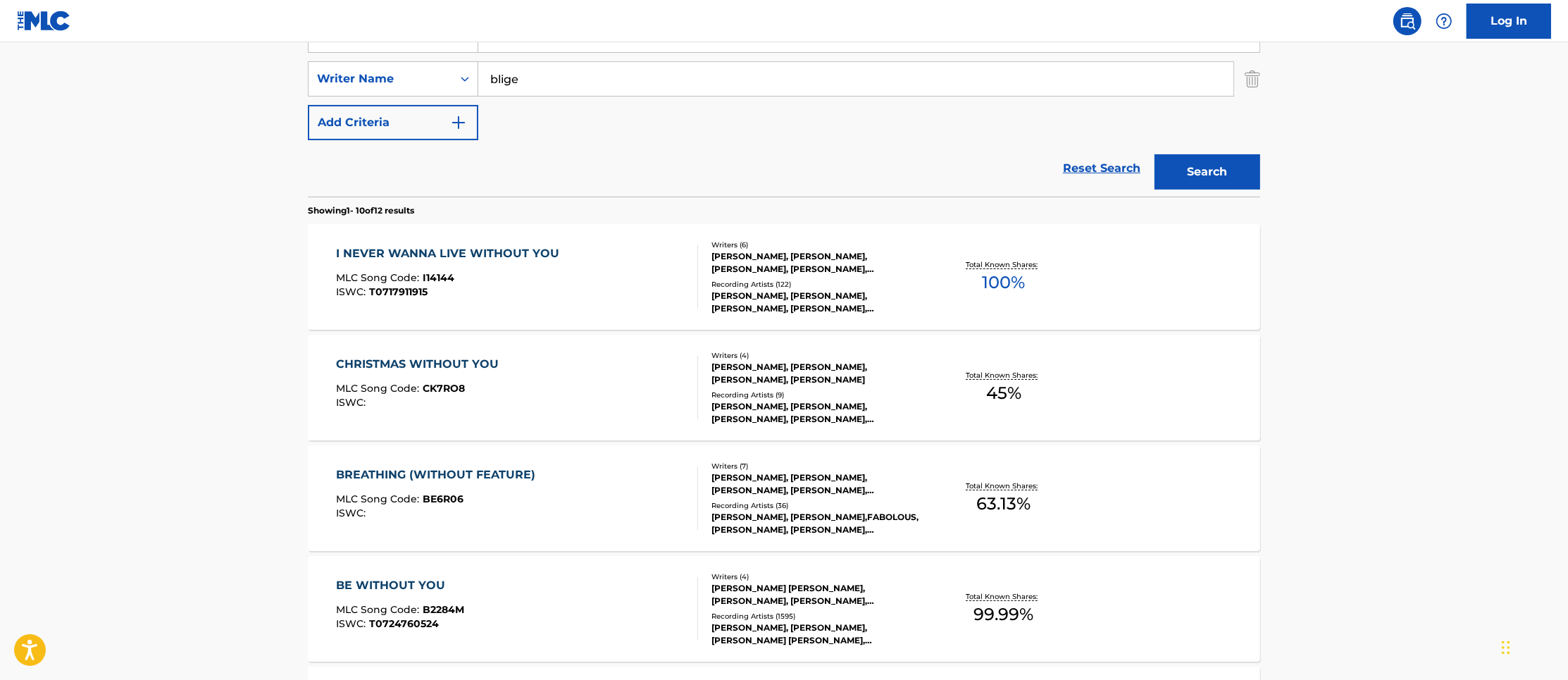
click at [1530, 132] on main "The MLC Public Work Search The accuracy and completeness of The MLC's data is d…" at bounding box center [784, 575] width 1568 height 1657
drag, startPoint x: 520, startPoint y: 72, endPoint x: 427, endPoint y: 76, distance: 93.1
click at [427, 76] on div "SearchWithCriteriab8570303-6e67-450d-8c7f-f278393b11c4 Writer Name [PERSON_NAME]" at bounding box center [784, 79] width 952 height 35
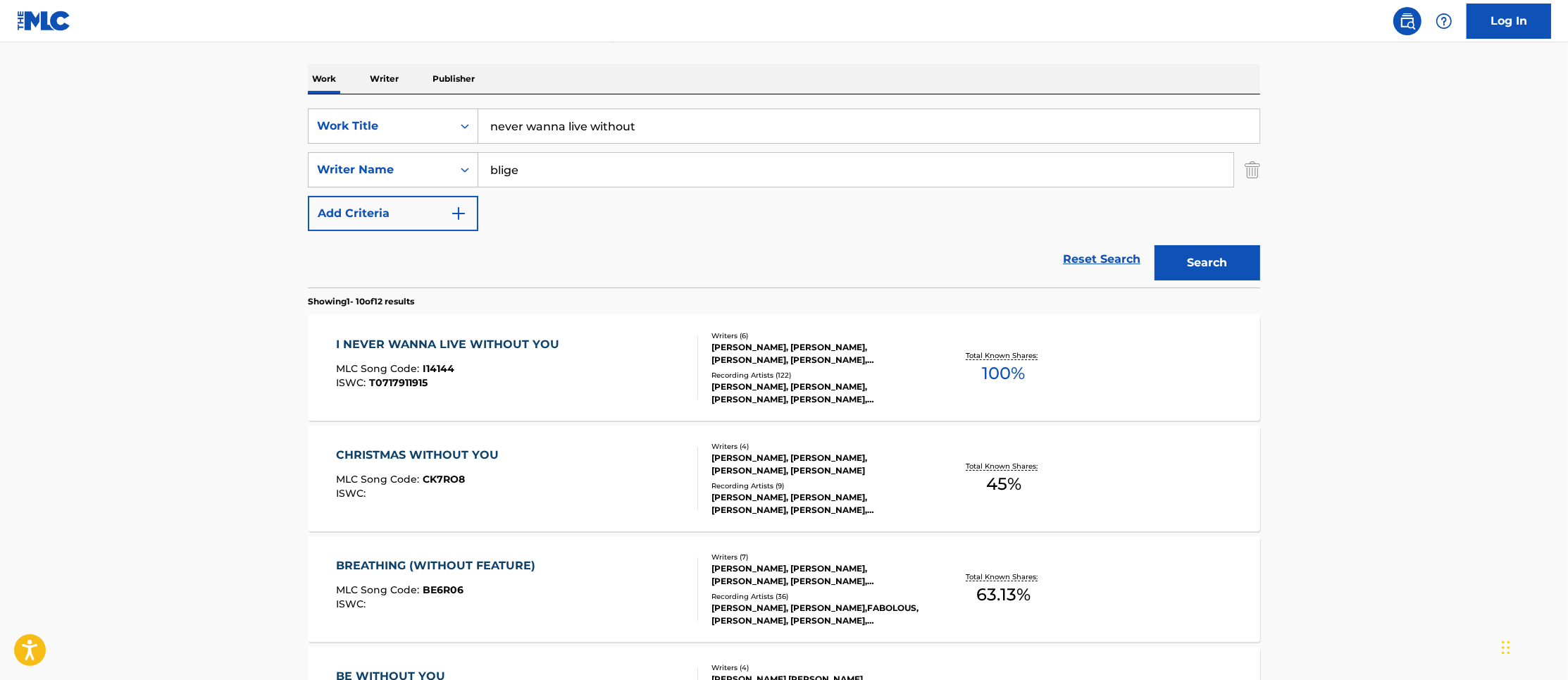
scroll to position [119, 0]
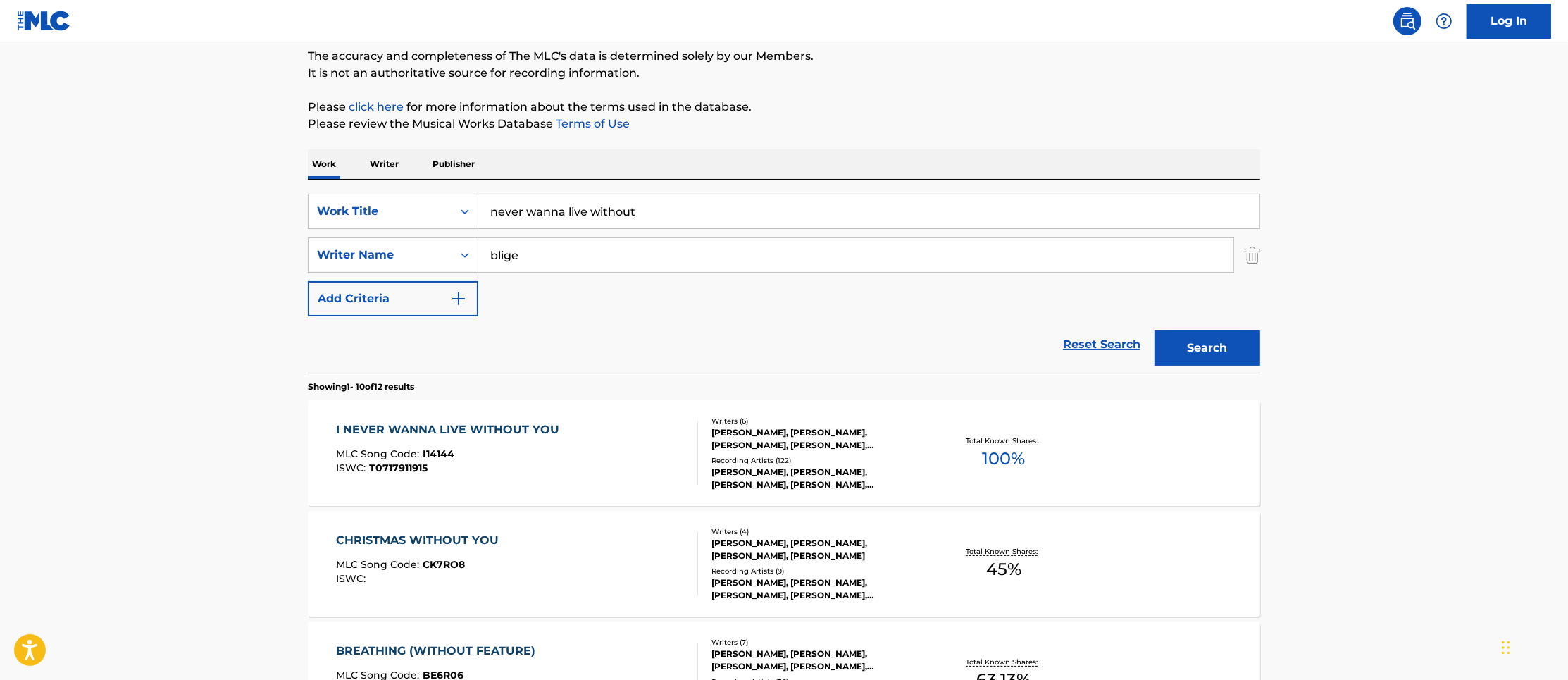
drag, startPoint x: 677, startPoint y: 203, endPoint x: 364, endPoint y: 183, distance: 313.6
click at [364, 183] on div "SearchWithCriteria9a73f2f4-ee5a-48f8-a87a-a1dda84c46e6 Work Title never wanna l…" at bounding box center [784, 277] width 952 height 193
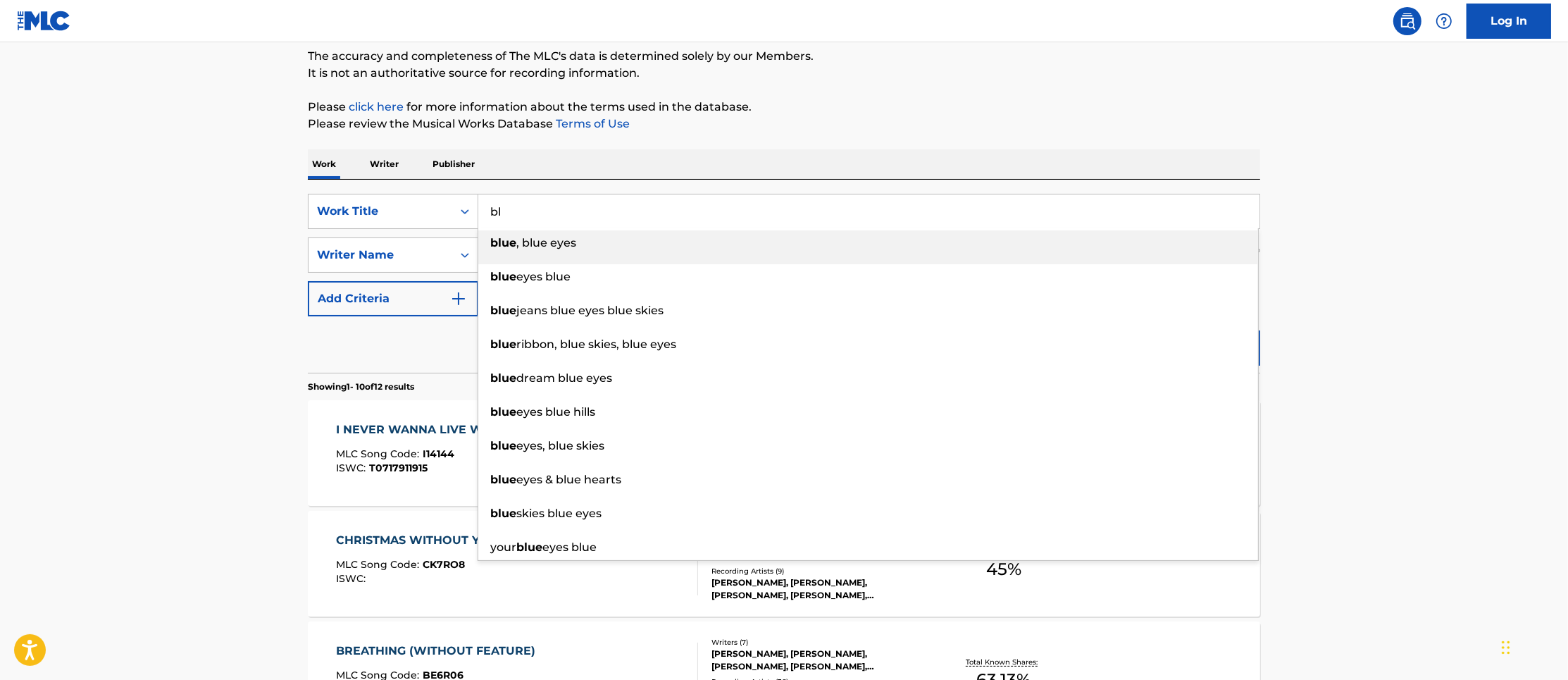
type input "b"
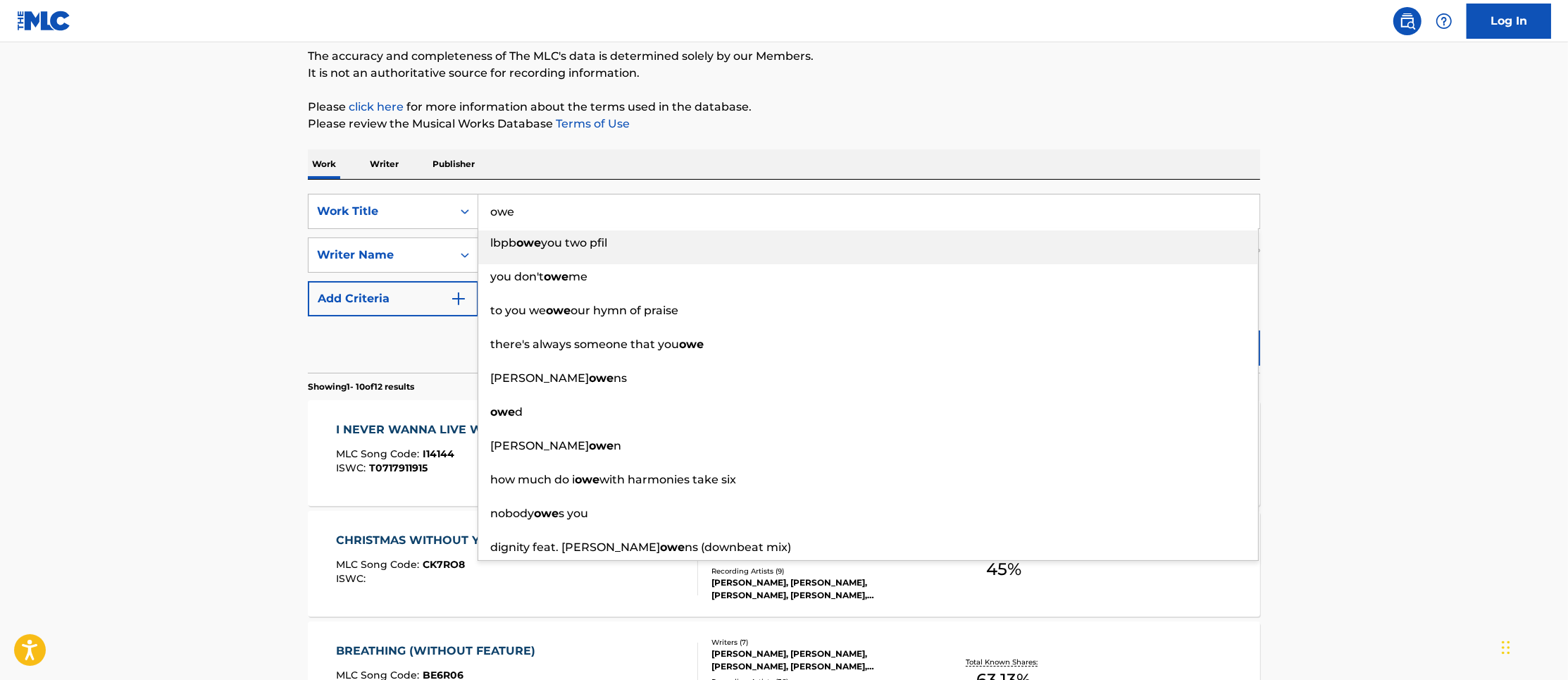
type input "owe"
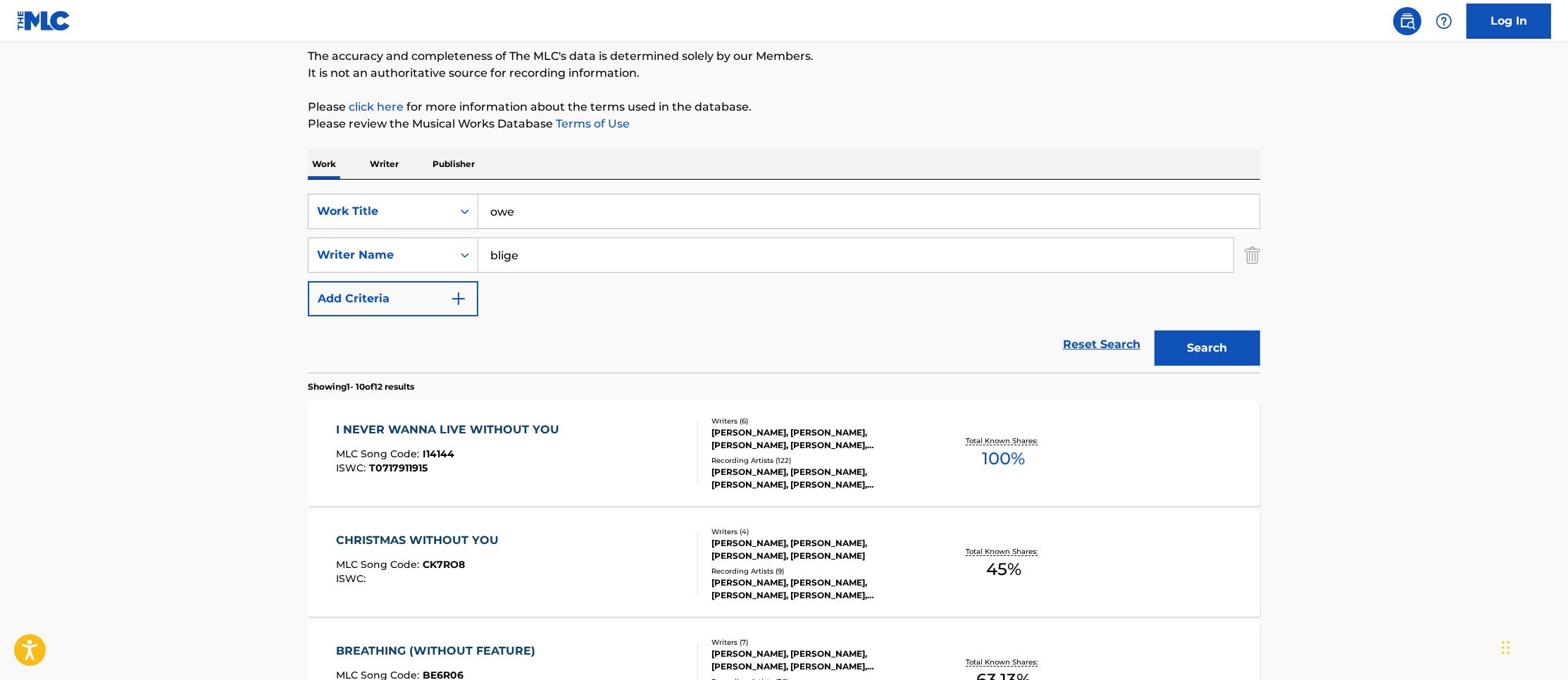
click at [1133, 106] on p "Please click here for more information about the terms used in the database." at bounding box center [784, 107] width 952 height 17
click at [1210, 345] on button "Search" at bounding box center [1208, 348] width 106 height 35
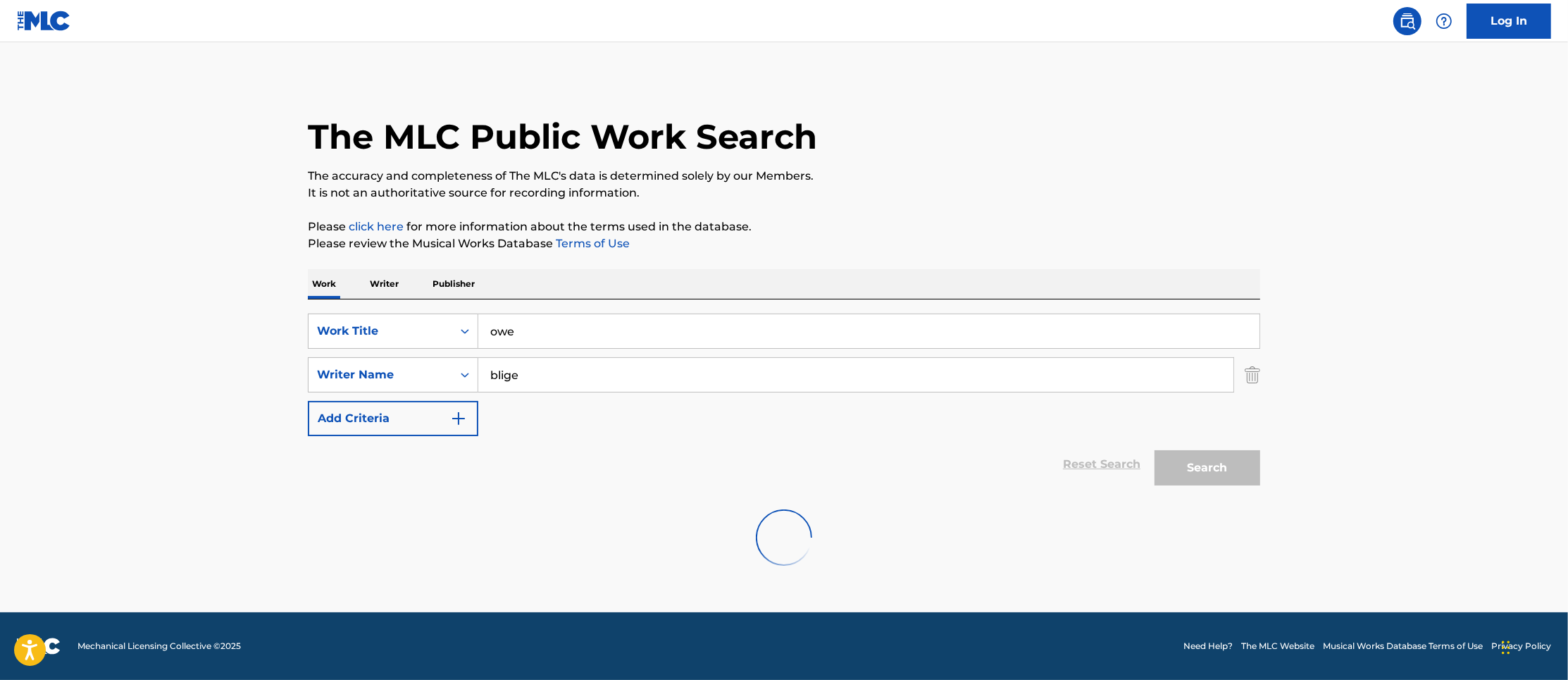
scroll to position [0, 0]
click at [1567, 403] on main "The MLC Public Work Search The accuracy and completeness of The MLC's data is d…" at bounding box center [784, 328] width 1568 height 570
click at [387, 335] on div "Work Title" at bounding box center [381, 331] width 127 height 17
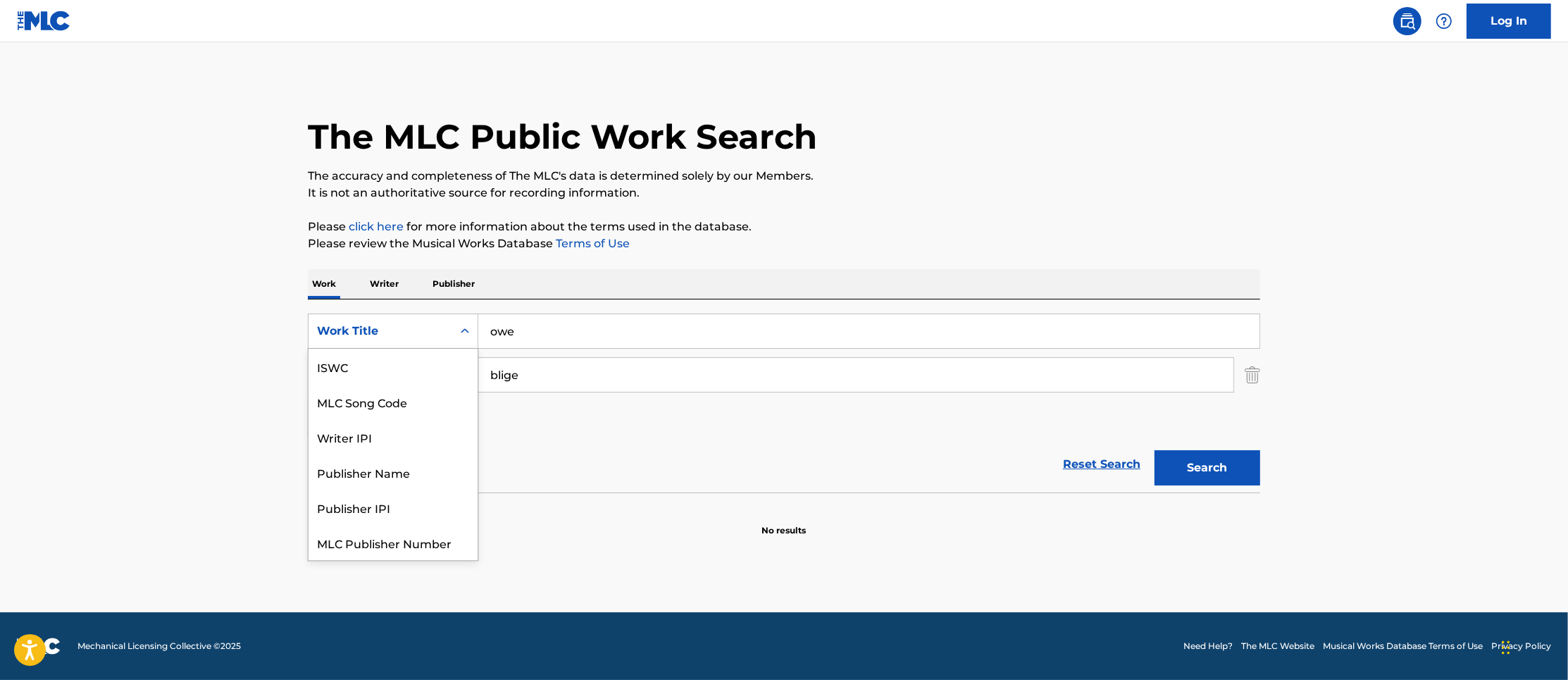
scroll to position [35, 0]
click at [388, 339] on div "Work Title" at bounding box center [381, 331] width 127 height 17
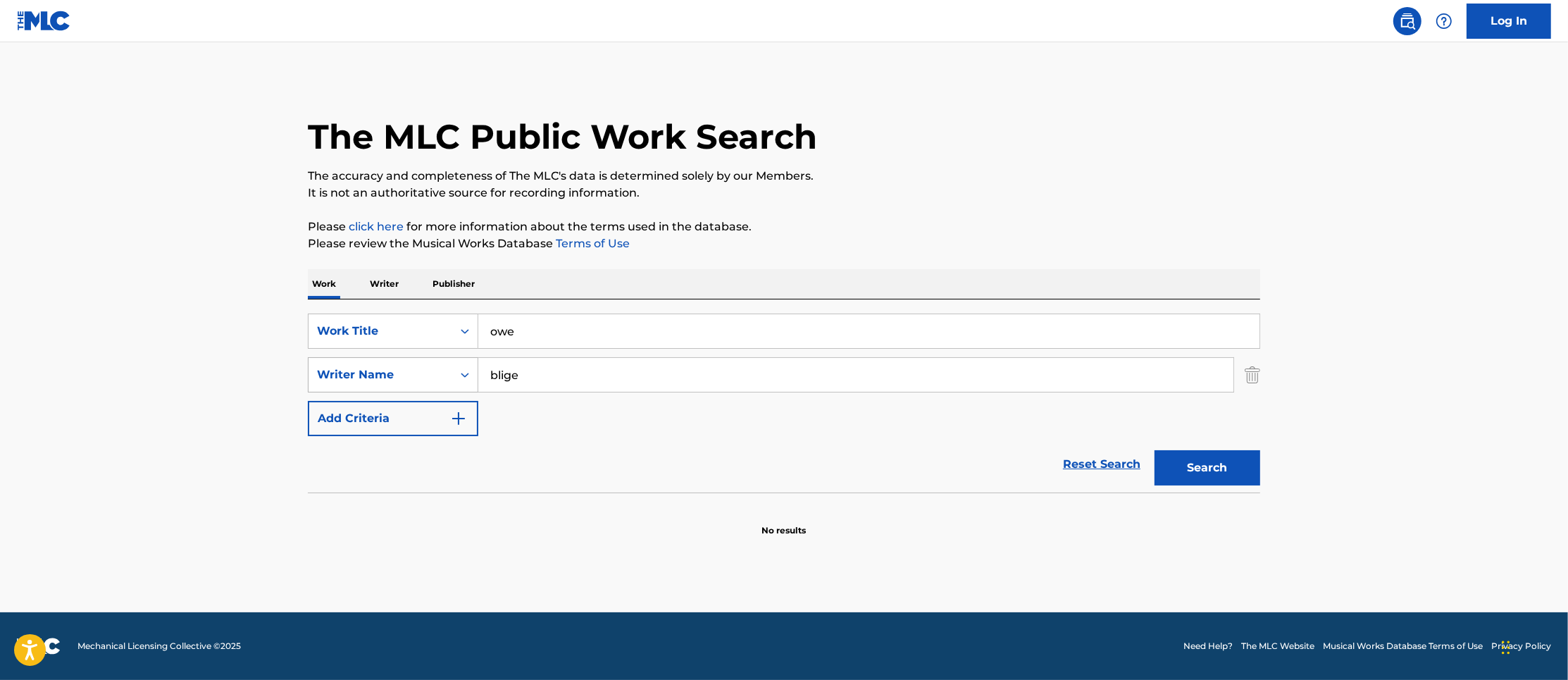
drag, startPoint x: 529, startPoint y: 375, endPoint x: 424, endPoint y: 364, distance: 105.6
click at [424, 364] on div "SearchWithCriteriab8570303-6e67-450d-8c7f-f278393b11c4 Writer Name [PERSON_NAME]" at bounding box center [784, 374] width 952 height 35
drag, startPoint x: 537, startPoint y: 339, endPoint x: 427, endPoint y: 339, distance: 110.0
click at [427, 339] on div "SearchWithCriteria9a73f2f4-ee5a-48f8-a87a-a1dda84c46e6 Work Title owe" at bounding box center [784, 331] width 952 height 35
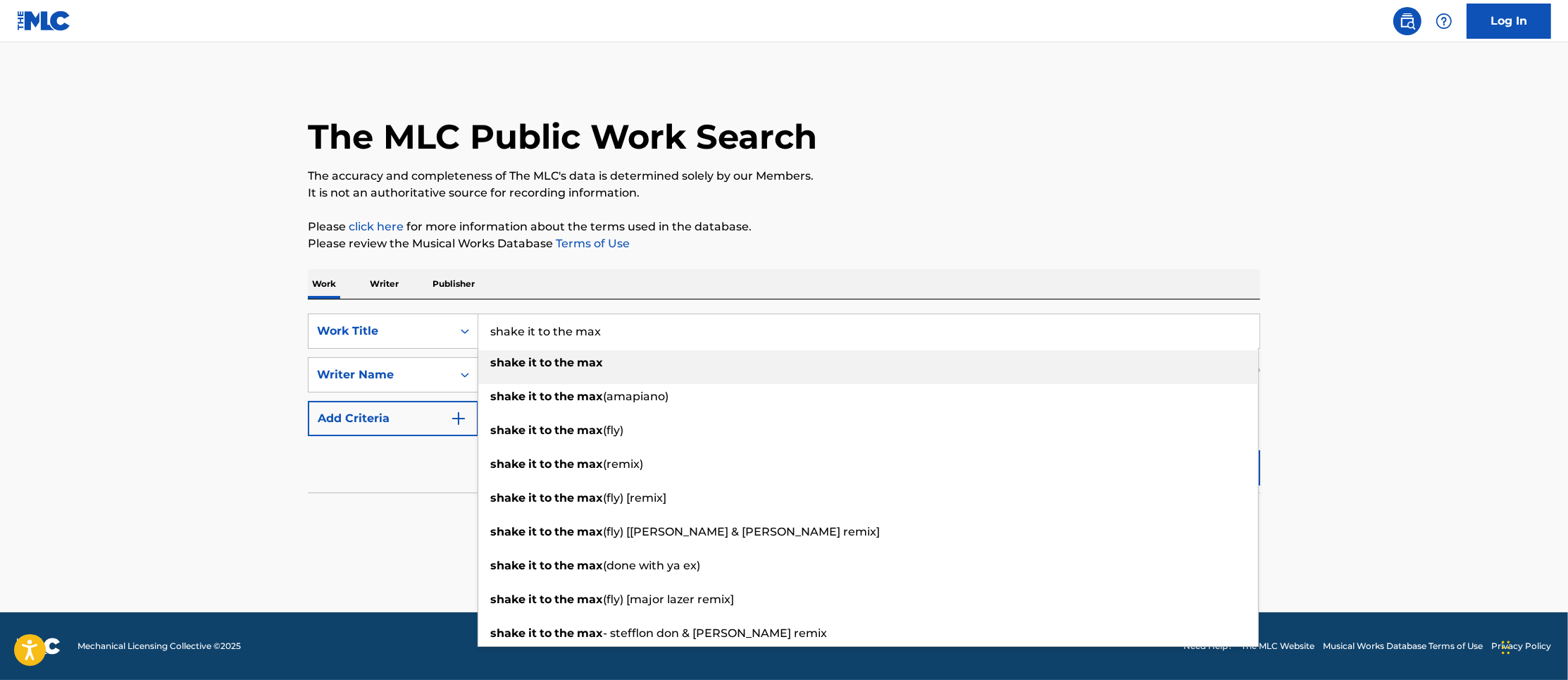
type input "shake it to the max"
click at [1023, 230] on p "Please click here for more information about the terms used in the database." at bounding box center [784, 227] width 952 height 17
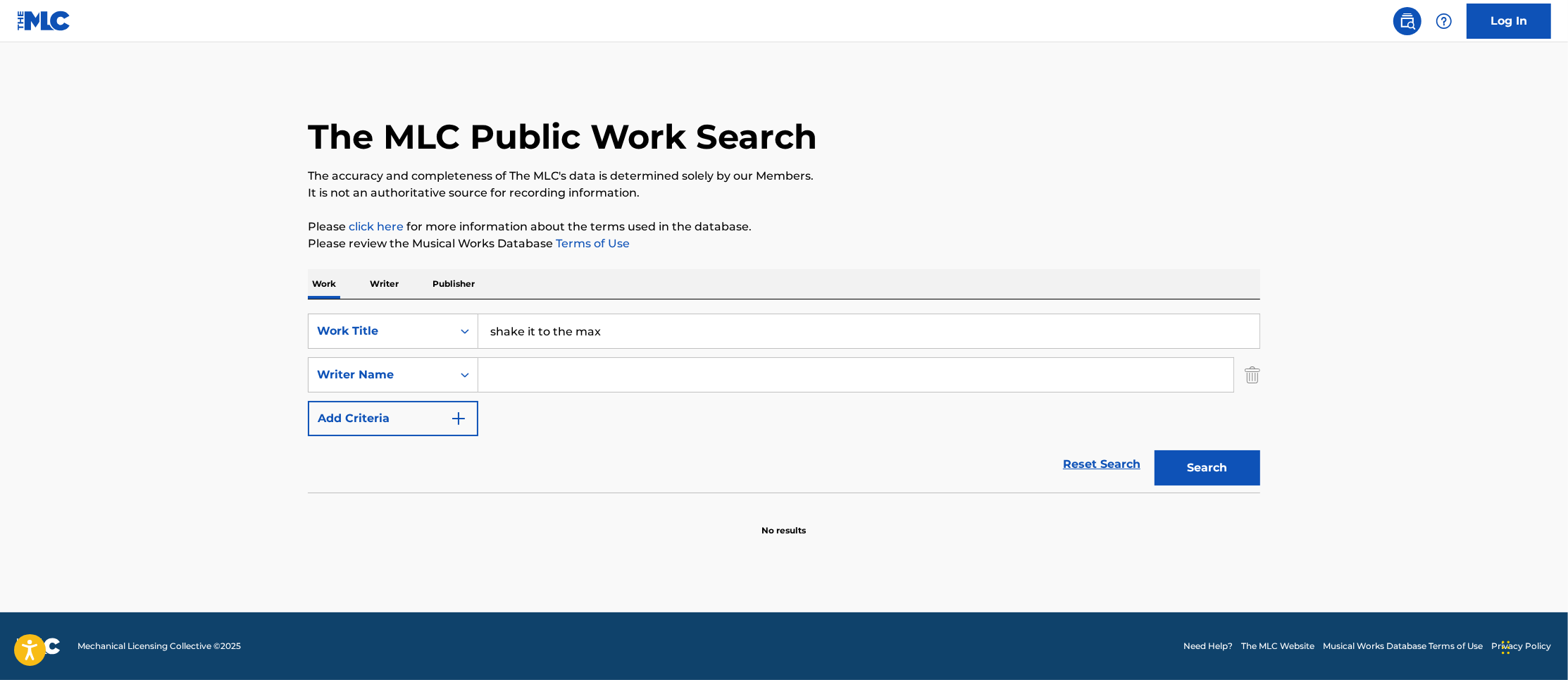
click at [578, 378] on input "Search Form" at bounding box center [856, 375] width 755 height 34
type input "c"
type input "[PERSON_NAME]"
click at [1155, 450] on button "Search" at bounding box center [1208, 467] width 106 height 35
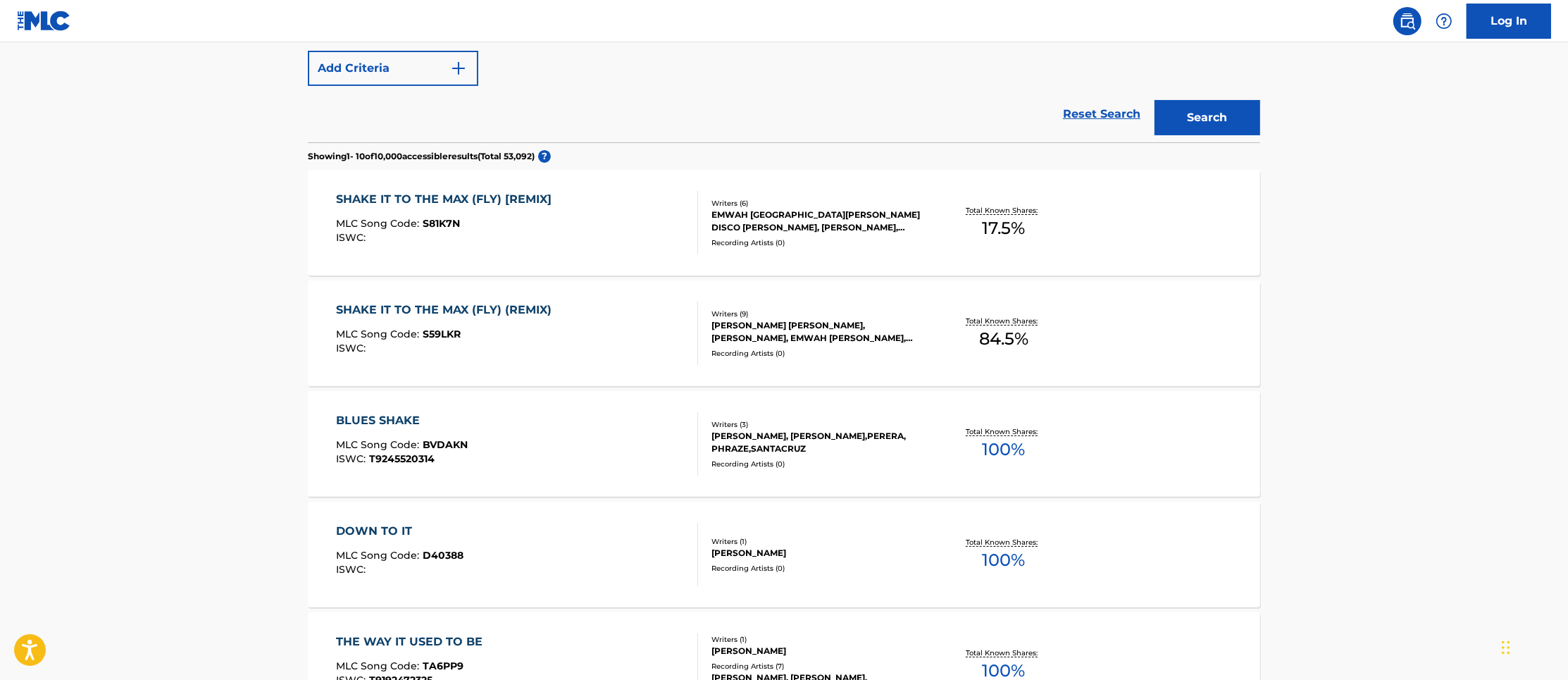
scroll to position [352, 0]
click at [510, 305] on div "SHAKE IT TO THE MAX (FLY) (REMIX)" at bounding box center [447, 308] width 223 height 17
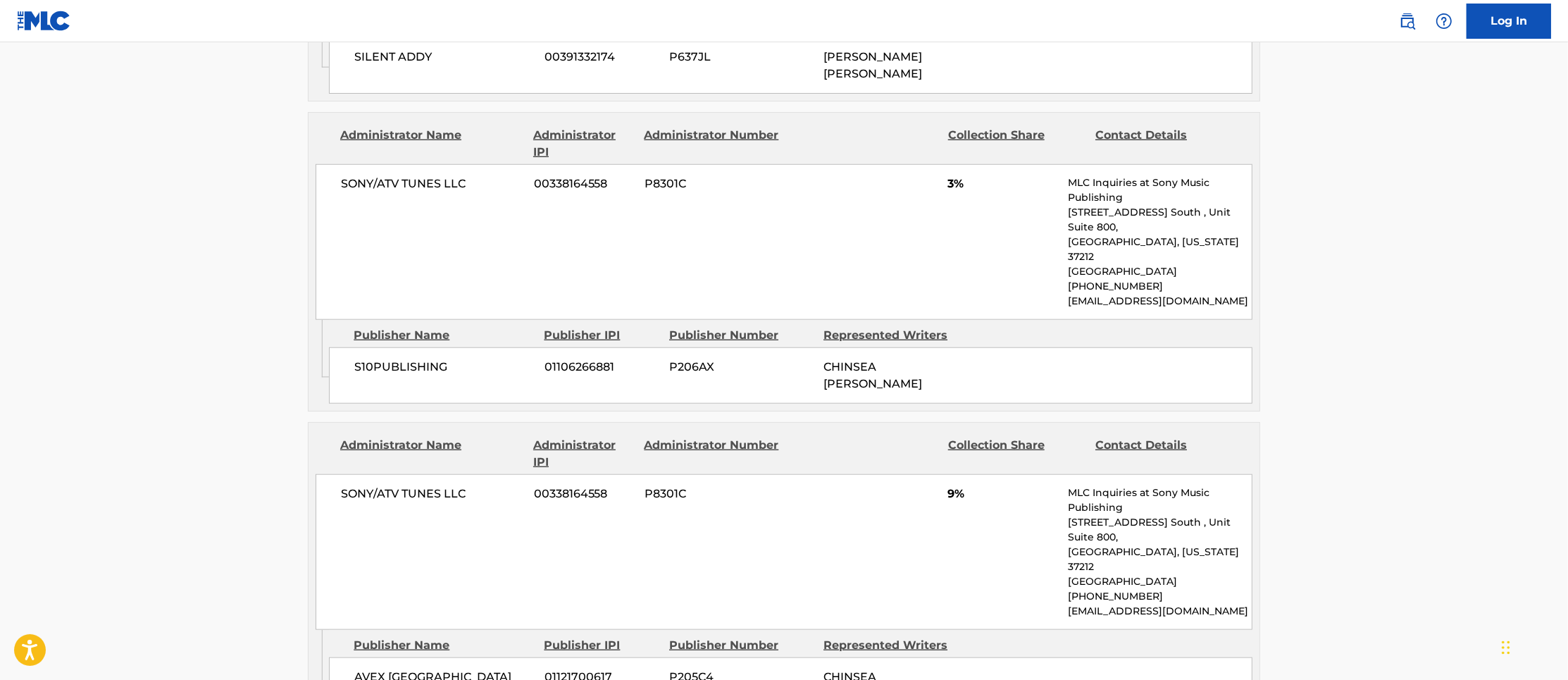
scroll to position [1584, 0]
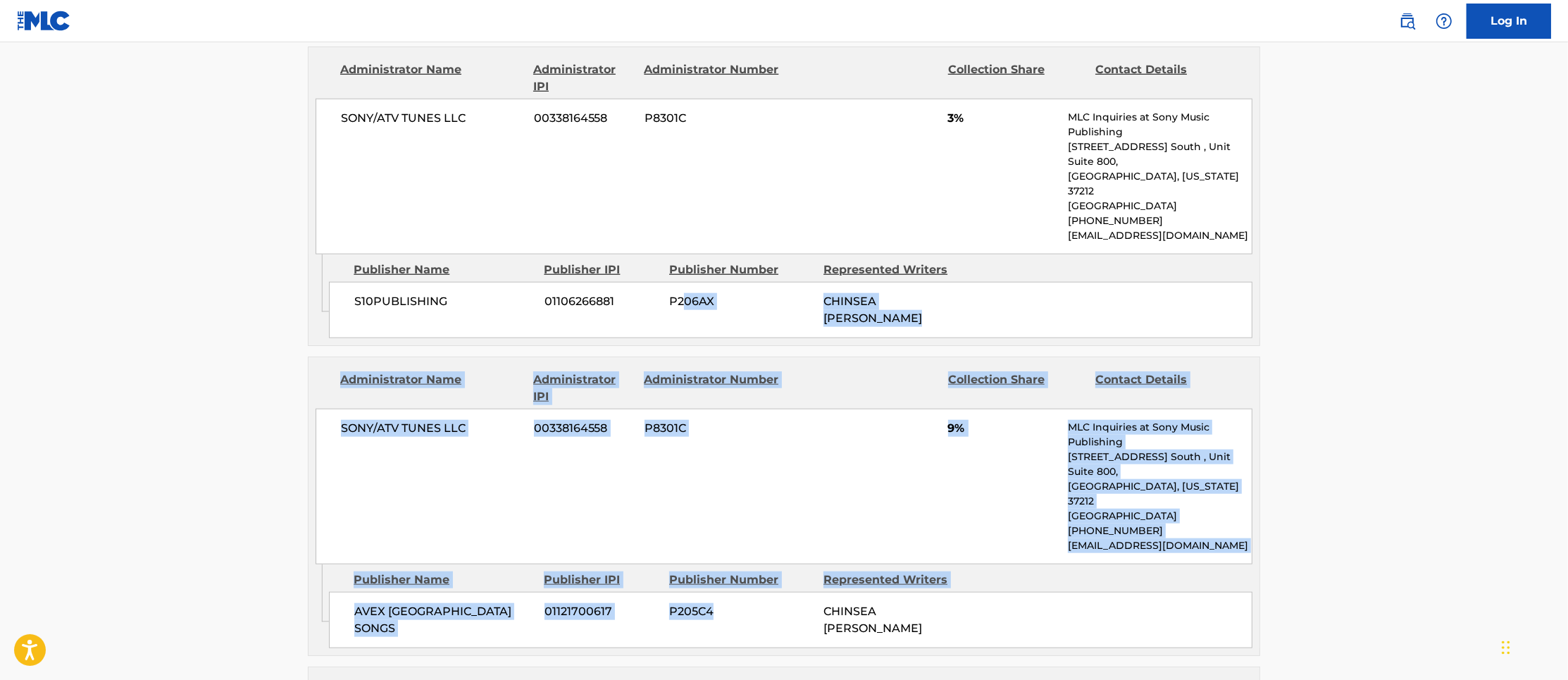
drag, startPoint x: 713, startPoint y: 550, endPoint x: 687, endPoint y: 275, distance: 276.2
click at [687, 275] on div "Publishers (9) Total shares: 84.5 % Publisher Name Publisher IPI Publisher Numb…" at bounding box center [784, 519] width 952 height 2163
drag, startPoint x: 687, startPoint y: 275, endPoint x: 712, endPoint y: 320, distance: 51.5
click at [703, 312] on div "Publishers (9) Total shares: 84.5 % Publisher Name Publisher IPI Publisher Numb…" at bounding box center [784, 519] width 952 height 2163
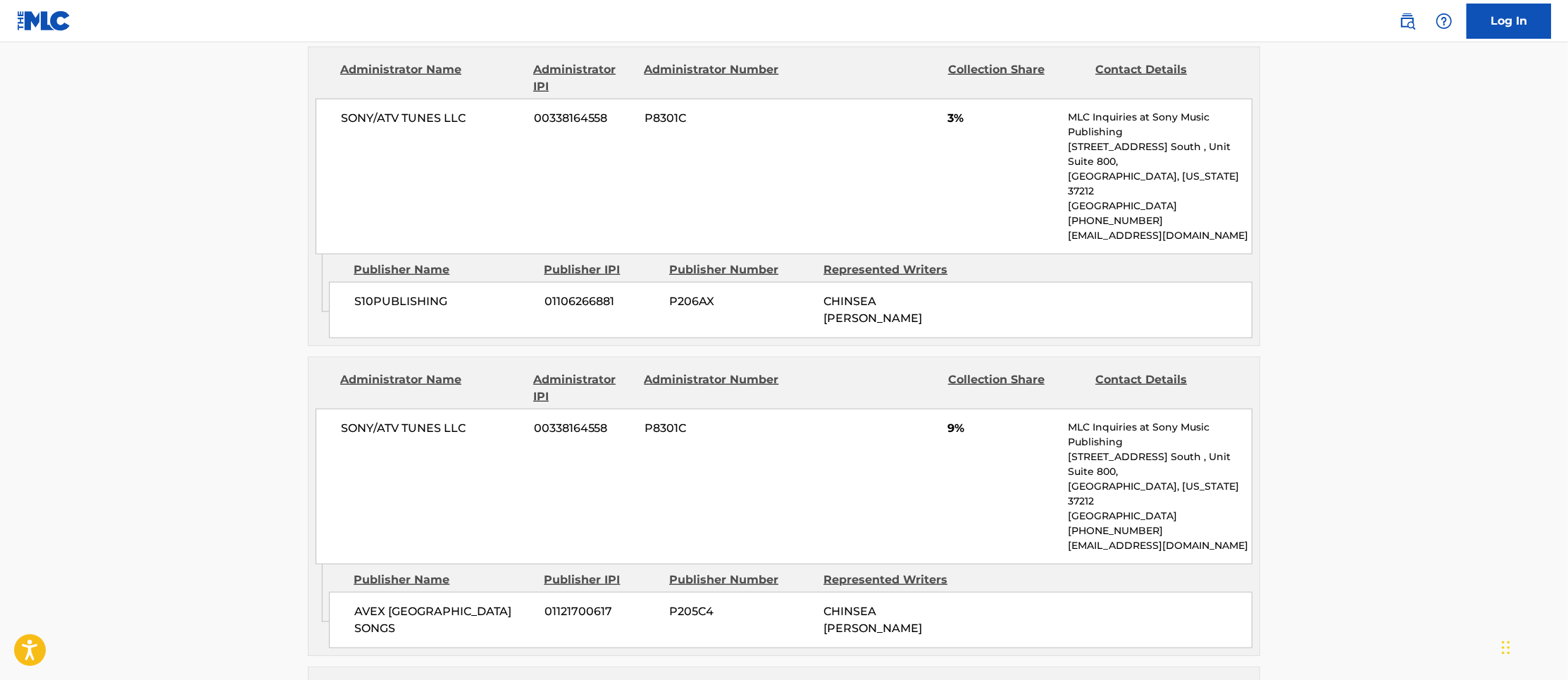
click at [59, 290] on main "< Back to public search results Copy work link SHAKE IT TO THE MAX (FLY) (REMIX…" at bounding box center [784, 95] width 1568 height 3274
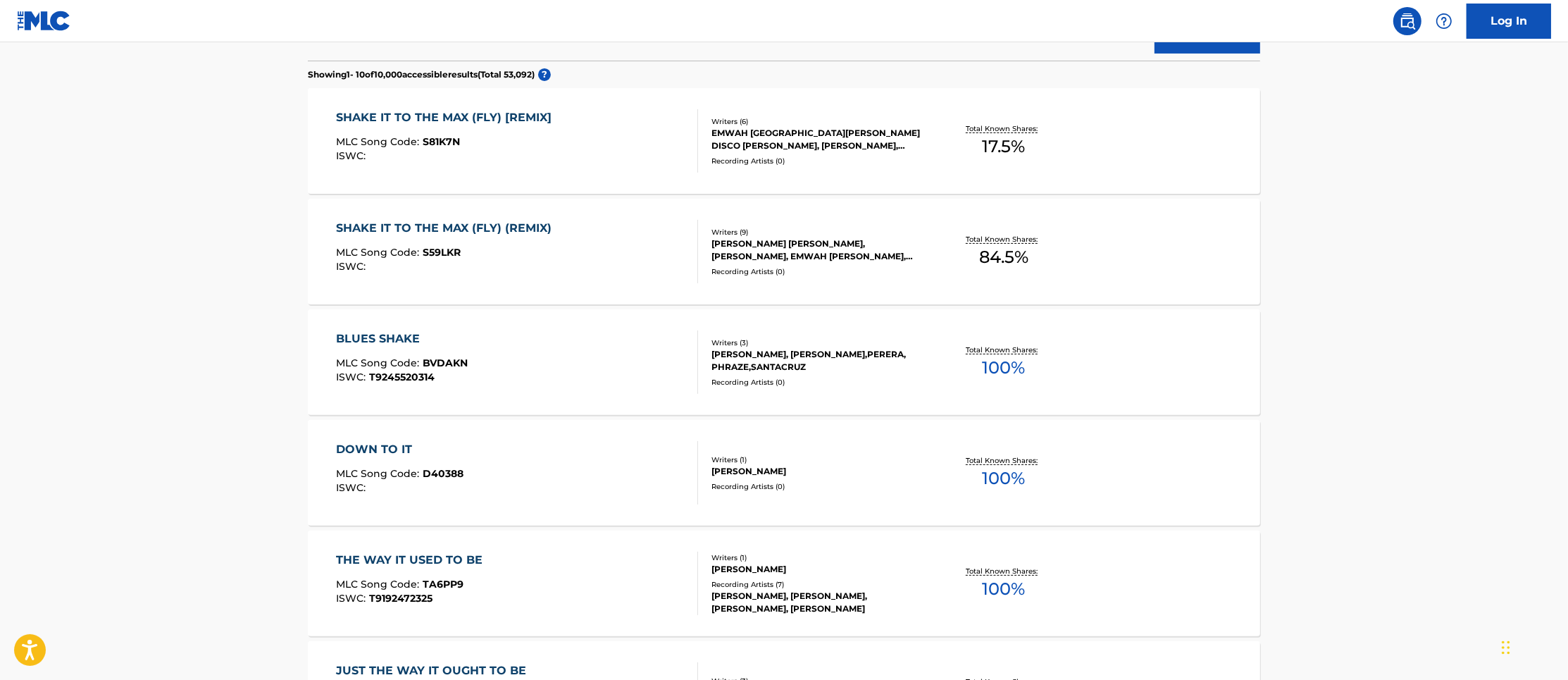
click at [520, 119] on div "SHAKE IT TO THE MAX (FLY) [REMIX]" at bounding box center [447, 117] width 223 height 17
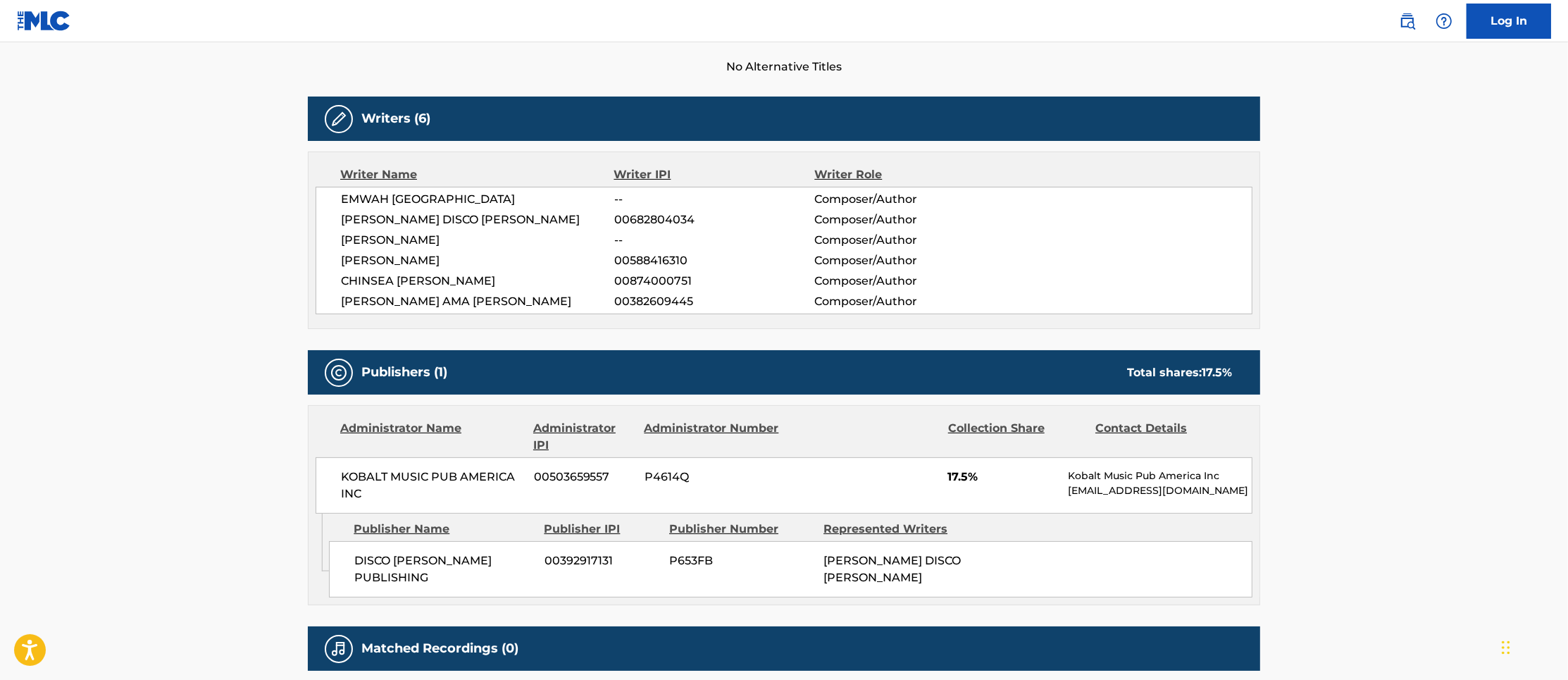
scroll to position [512, 0]
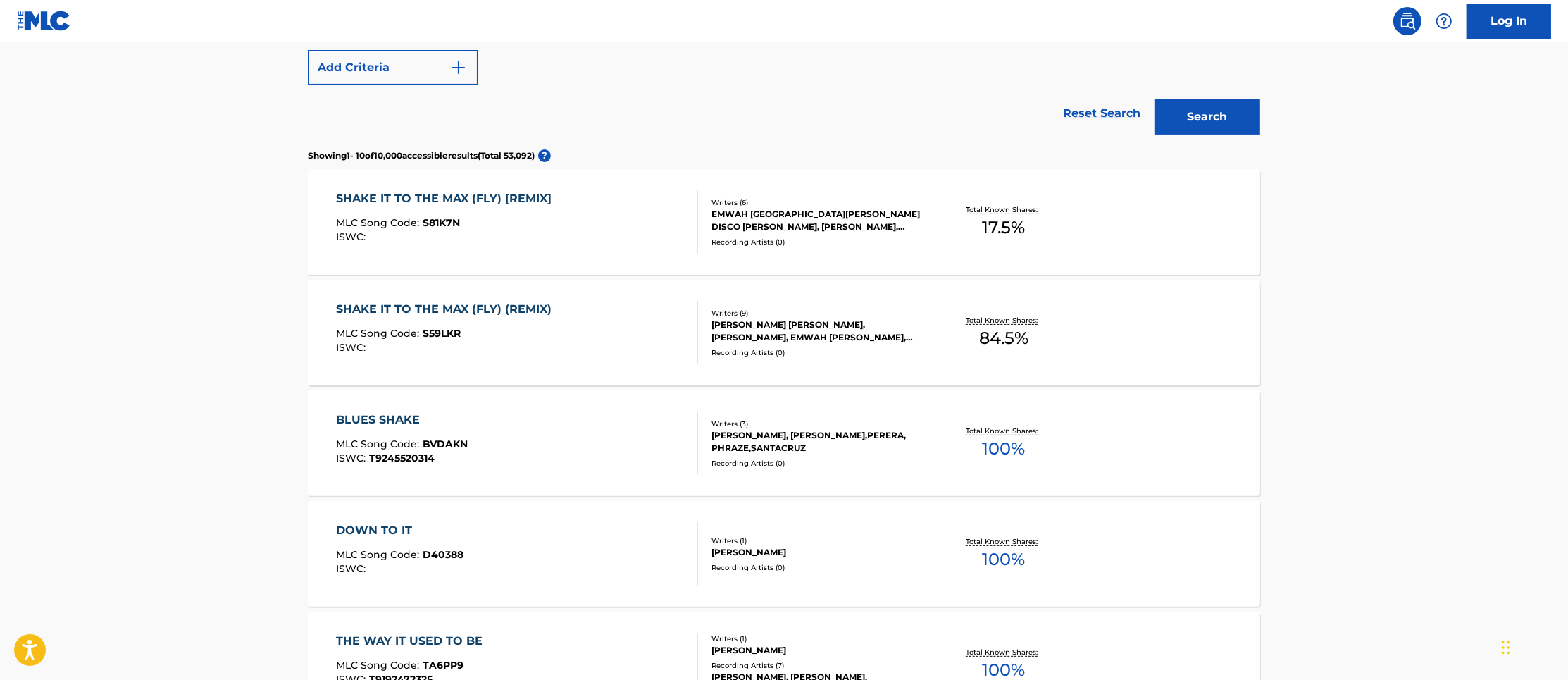
scroll to position [336, 0]
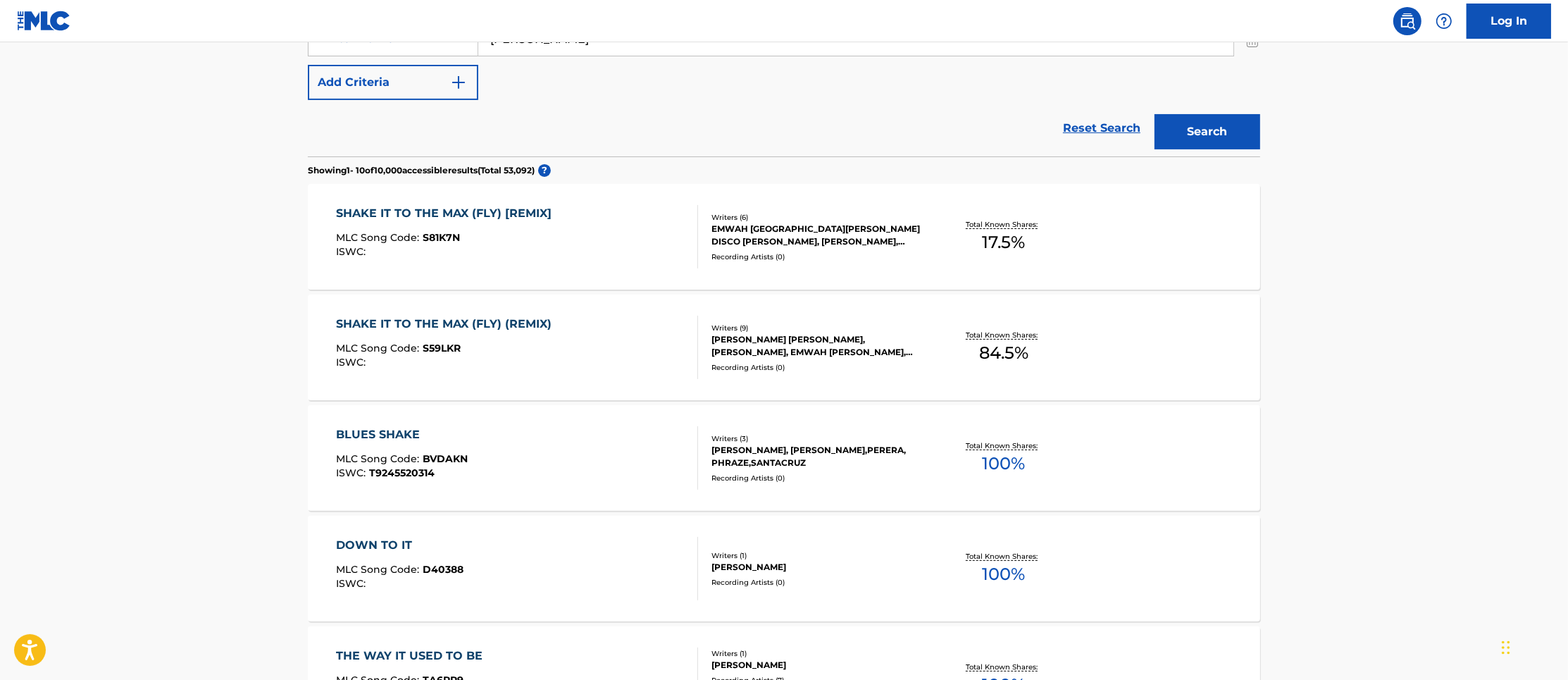
click at [520, 312] on div "SHAKE IT TO THE MAX (FLY) (REMIX) MLC Song Code : S59LKR ISWC : Writers ( 9 ) […" at bounding box center [784, 348] width 952 height 106
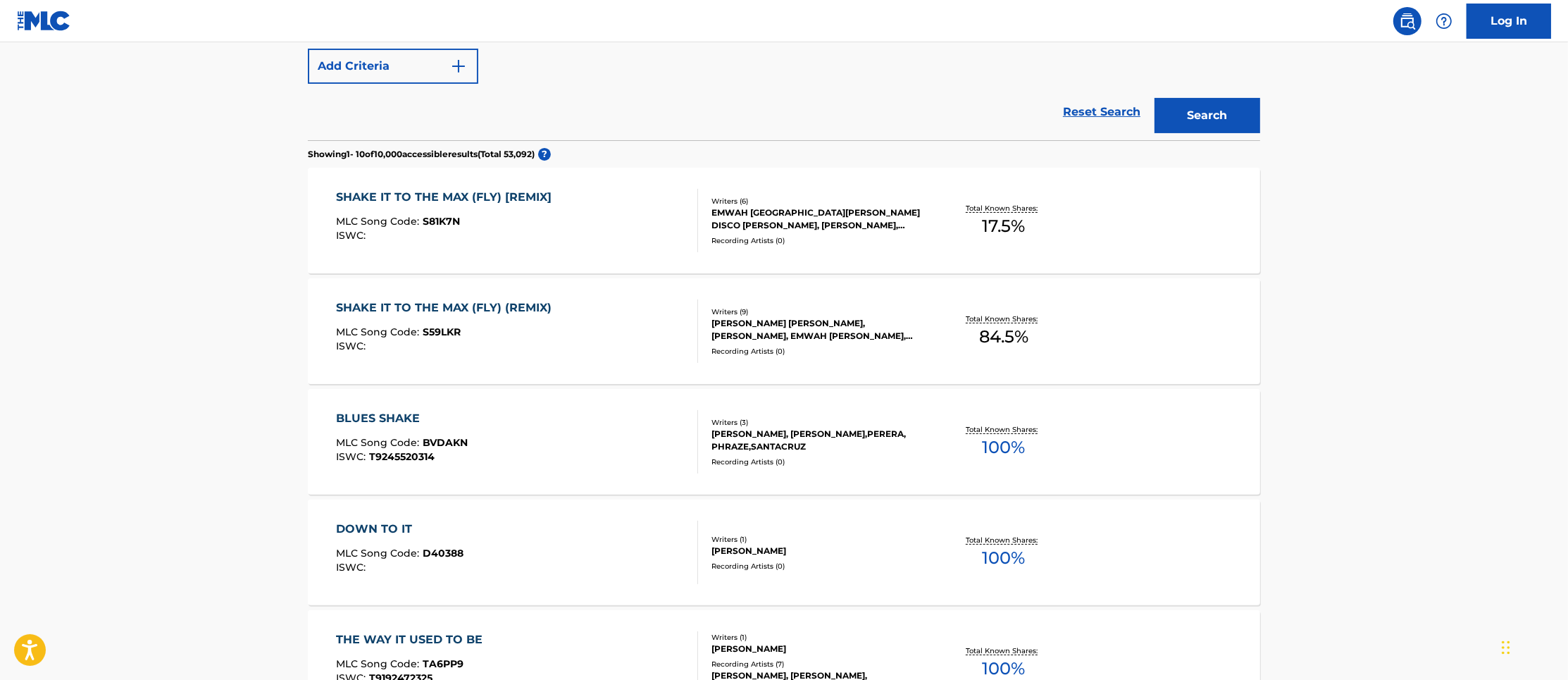
scroll to position [264, 0]
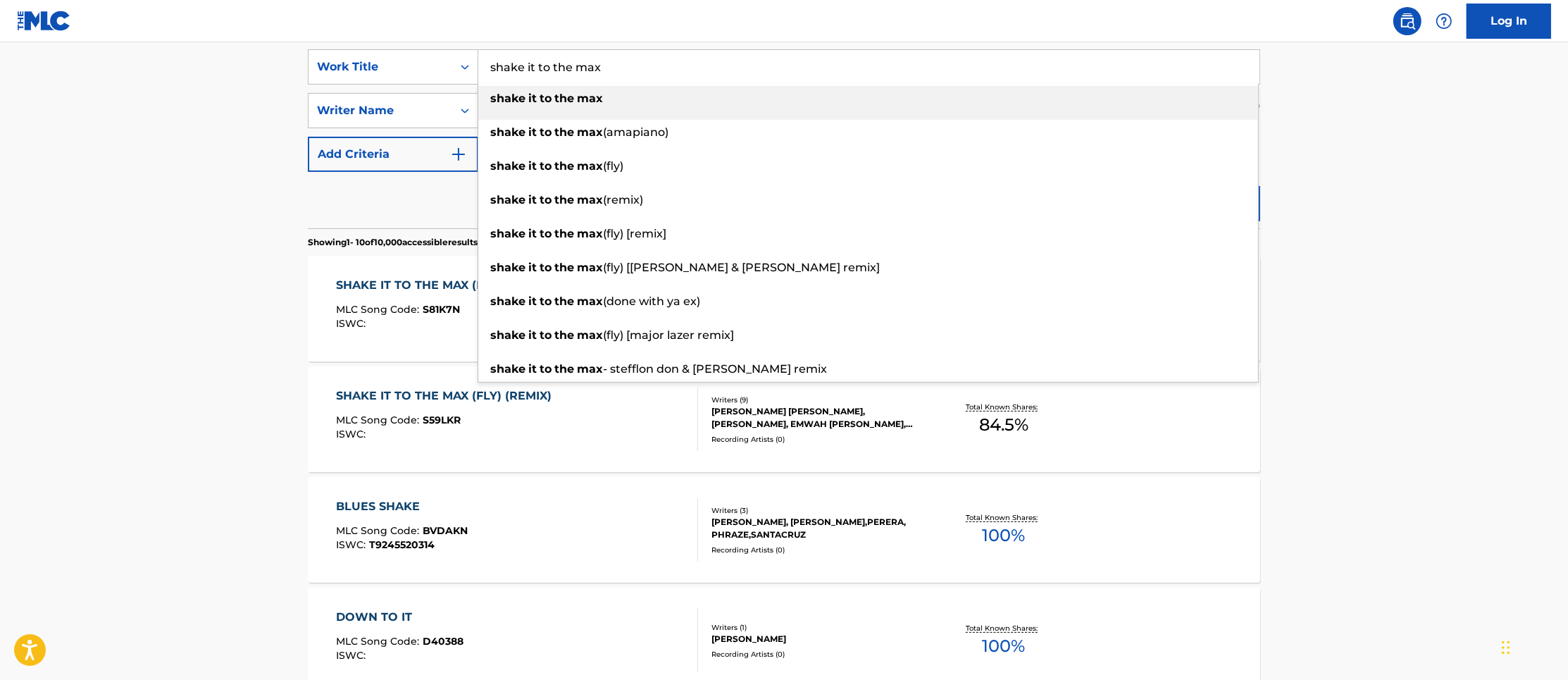
drag, startPoint x: 632, startPoint y: 64, endPoint x: 657, endPoint y: 68, distance: 25.3
click at [578, 64] on input "shake it to the max" at bounding box center [869, 67] width 782 height 34
click at [657, 68] on input "shake it to the max" at bounding box center [869, 67] width 782 height 34
drag, startPoint x: 125, startPoint y: 405, endPoint x: 138, endPoint y: 388, distance: 21.4
click at [127, 405] on main "The MLC Public Work Search The accuracy and completeness of The MLC's data is d…" at bounding box center [784, 607] width 1568 height 1657
